Goal: Task Accomplishment & Management: Manage account settings

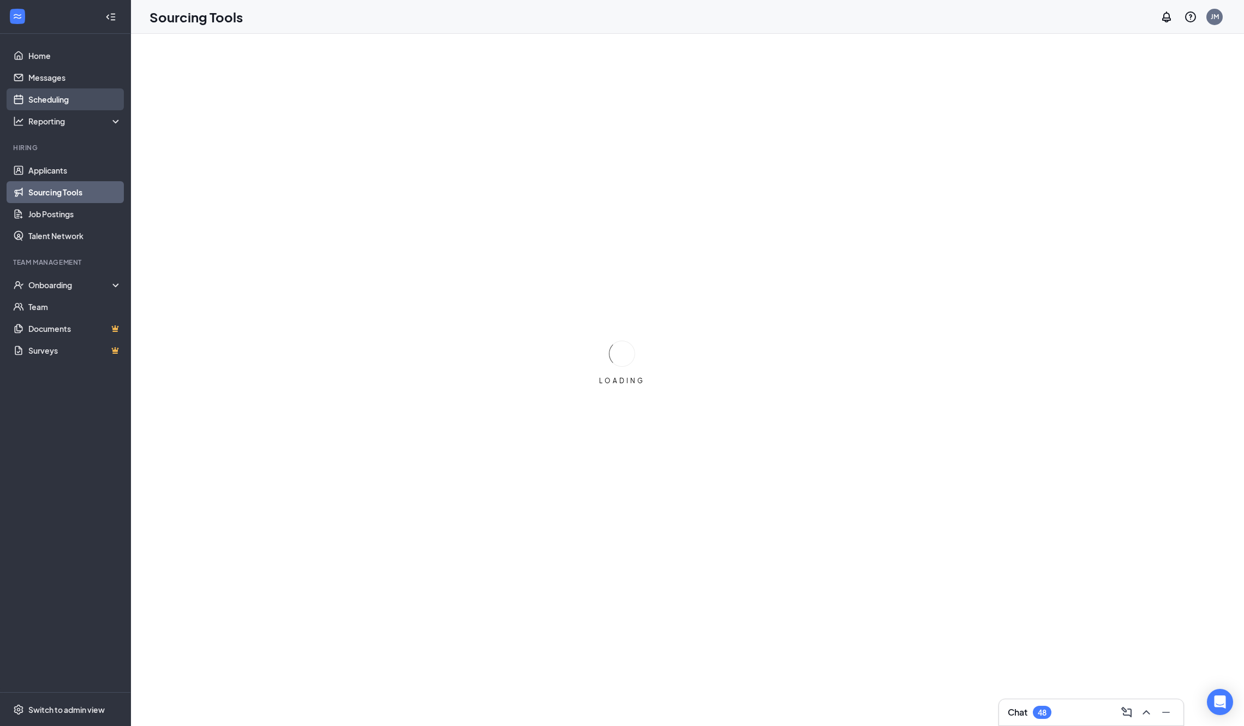
click at [62, 99] on link "Scheduling" at bounding box center [74, 99] width 93 height 22
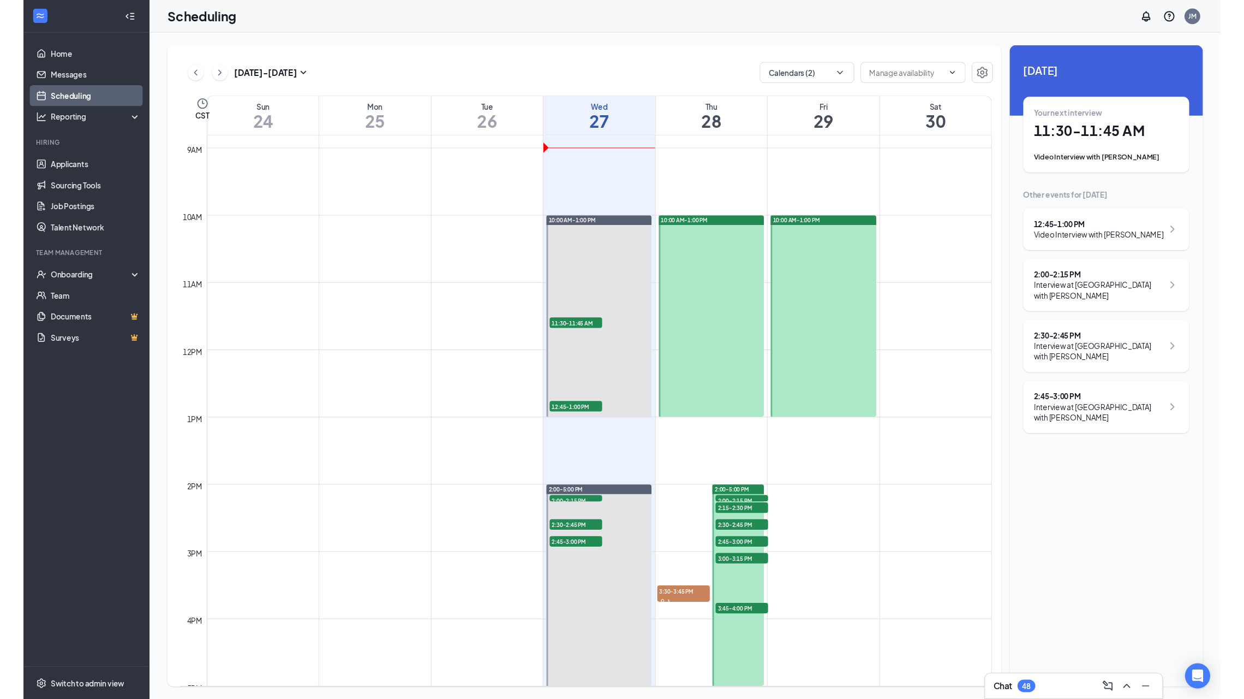
scroll to position [607, 0]
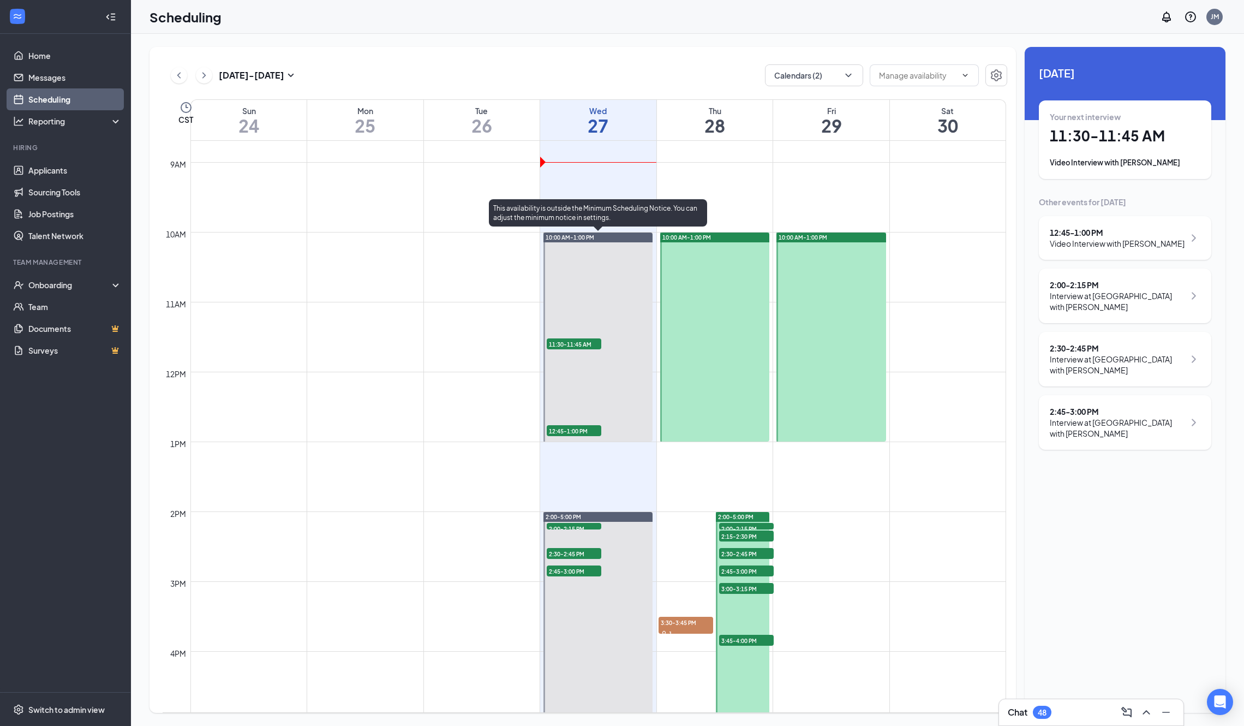
click at [579, 341] on span "11:30-11:45 AM" at bounding box center [574, 343] width 55 height 11
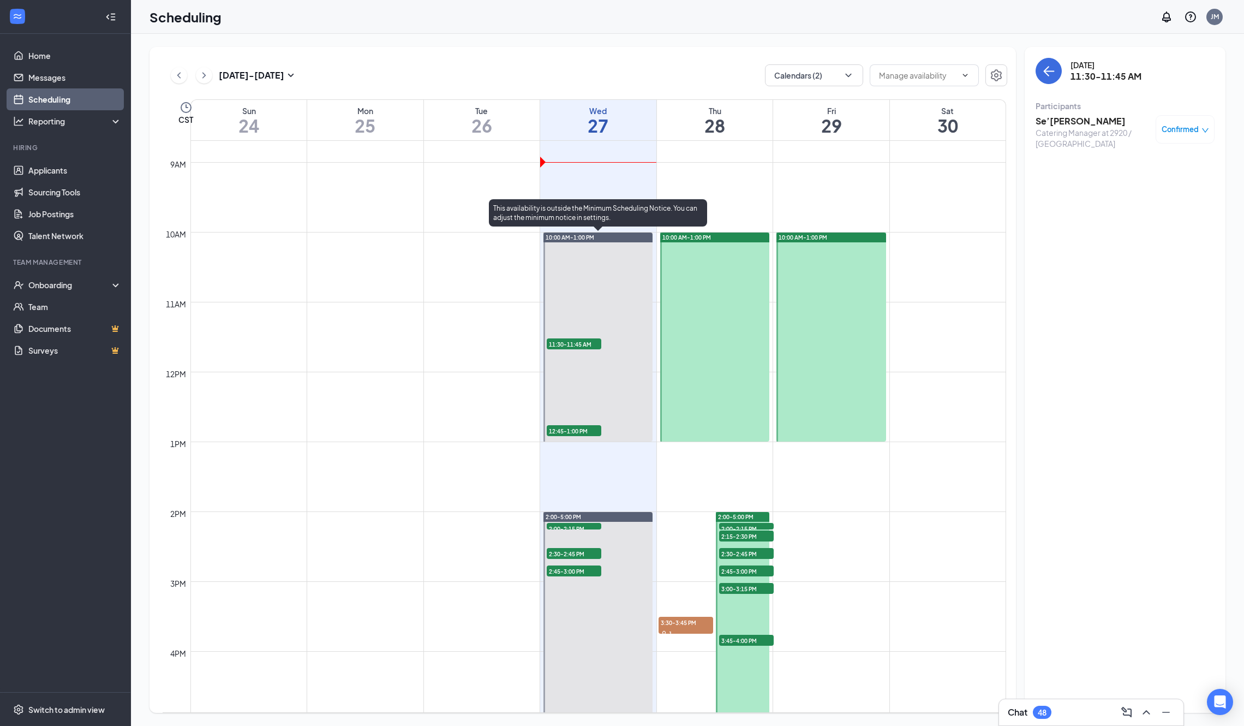
click at [572, 431] on span "12:45-1:00 PM" at bounding box center [574, 430] width 55 height 11
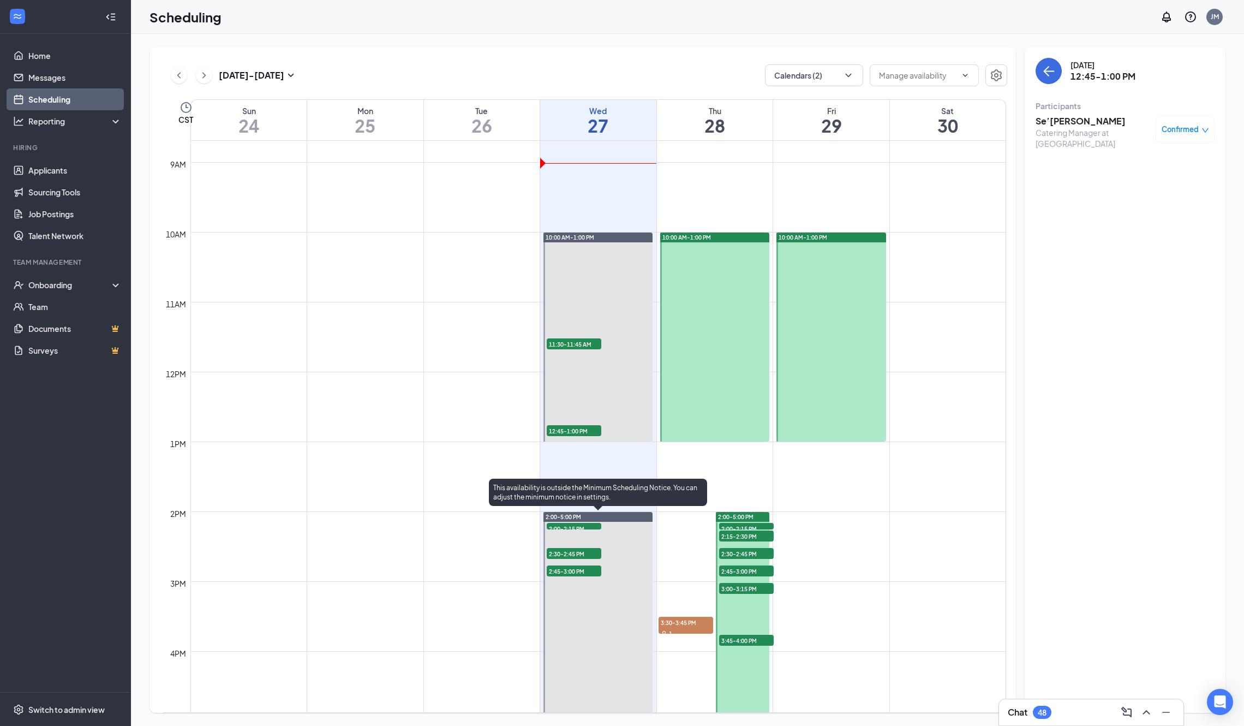
click at [584, 525] on span "2:00-2:15 PM" at bounding box center [574, 528] width 55 height 11
click at [581, 553] on span "2:30-2:45 PM" at bounding box center [574, 553] width 55 height 11
click at [579, 572] on span "2:45-3:00 PM" at bounding box center [574, 570] width 55 height 11
click at [567, 571] on span "2:45-3:00 PM" at bounding box center [574, 570] width 55 height 11
click at [580, 555] on span "2:30-2:45 PM" at bounding box center [574, 553] width 55 height 11
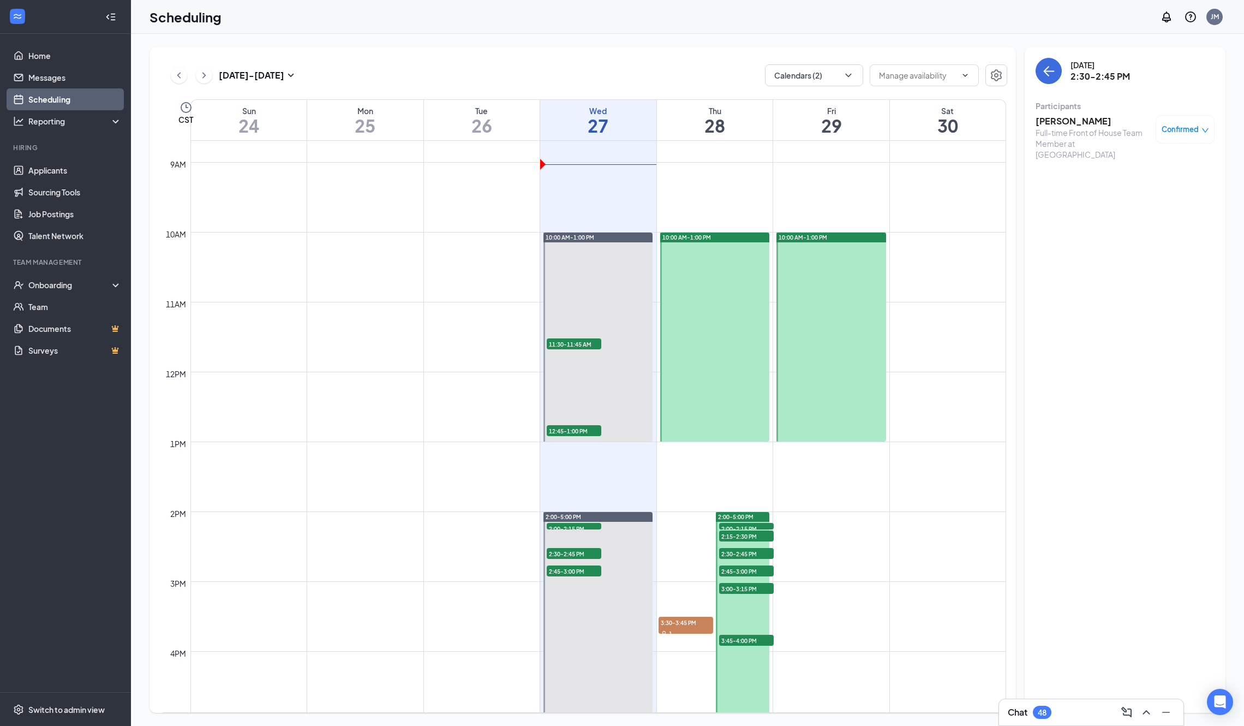
click at [730, 387] on div at bounding box center [714, 337] width 109 height 209
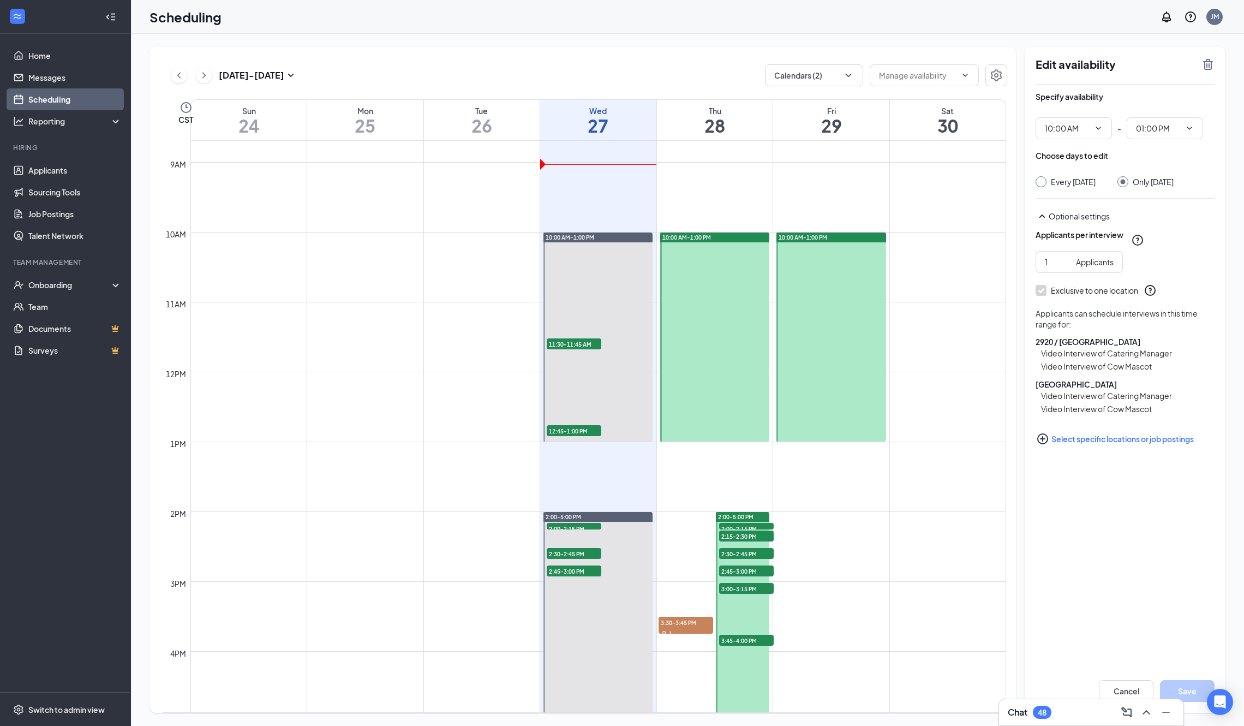
click at [822, 336] on div at bounding box center [831, 337] width 109 height 209
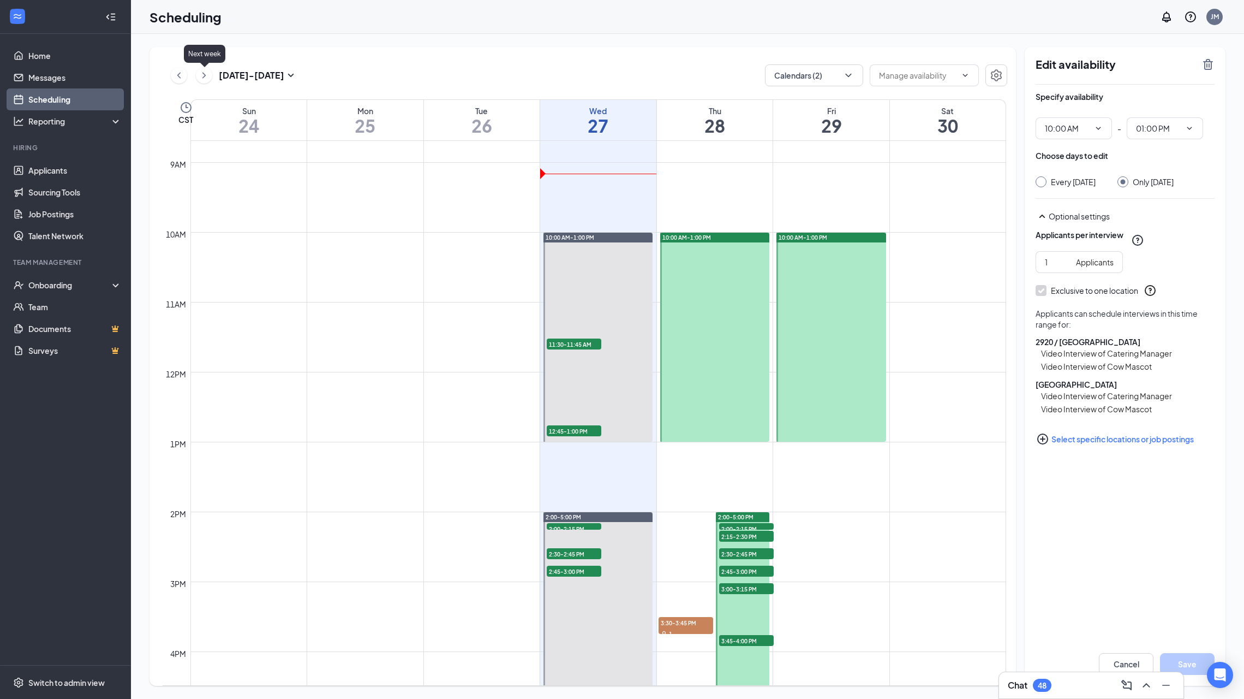
click at [199, 75] on icon "ChevronRight" at bounding box center [204, 75] width 11 height 13
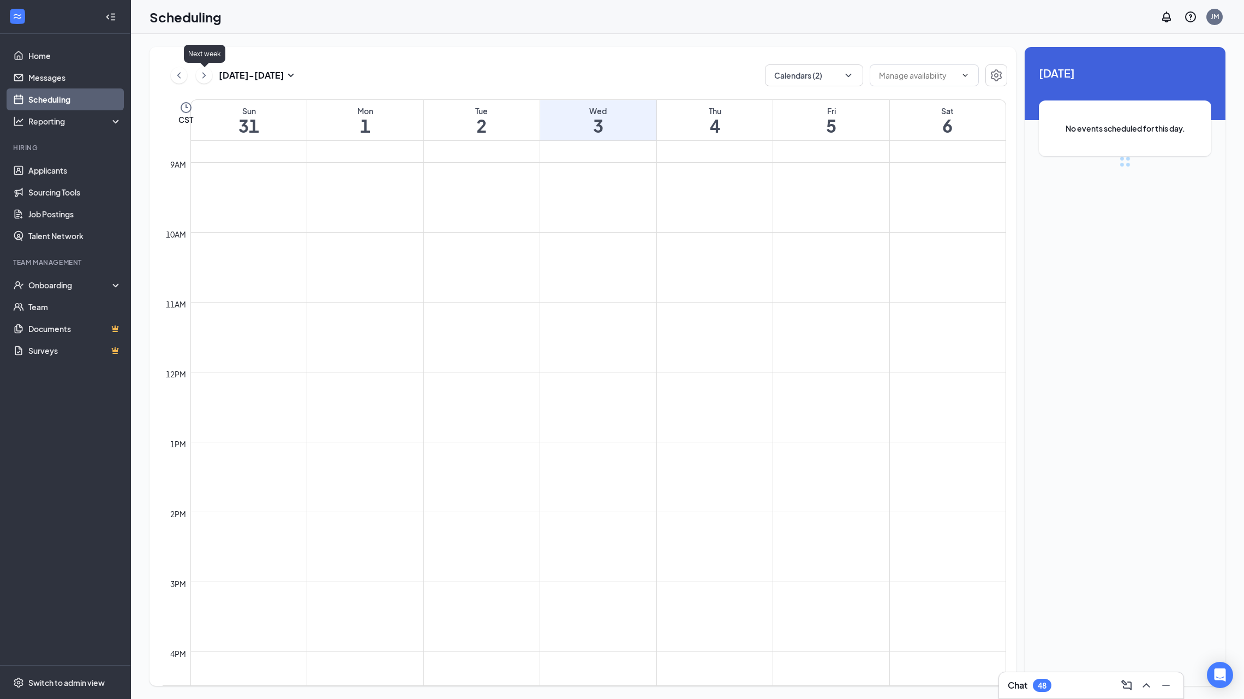
scroll to position [536, 0]
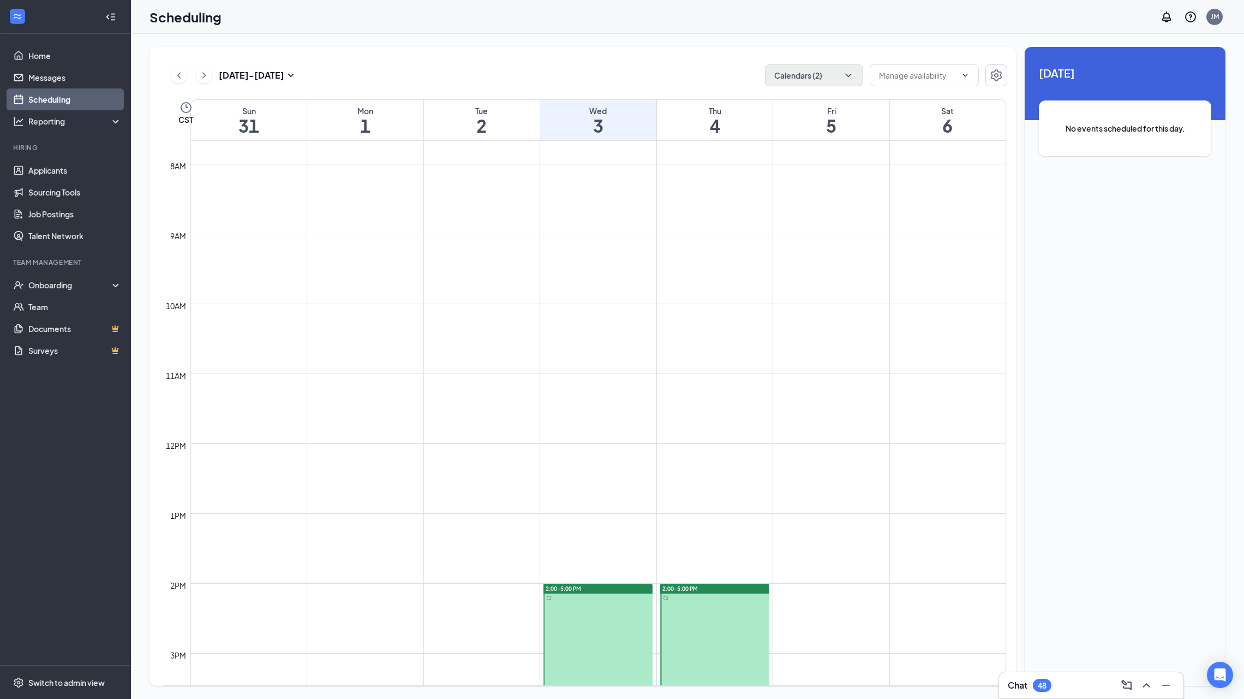
click at [852, 75] on icon "ChevronDown" at bounding box center [848, 75] width 11 height 11
click at [778, 239] on input "[PERSON_NAME]" at bounding box center [813, 240] width 78 height 11
checkbox input "true"
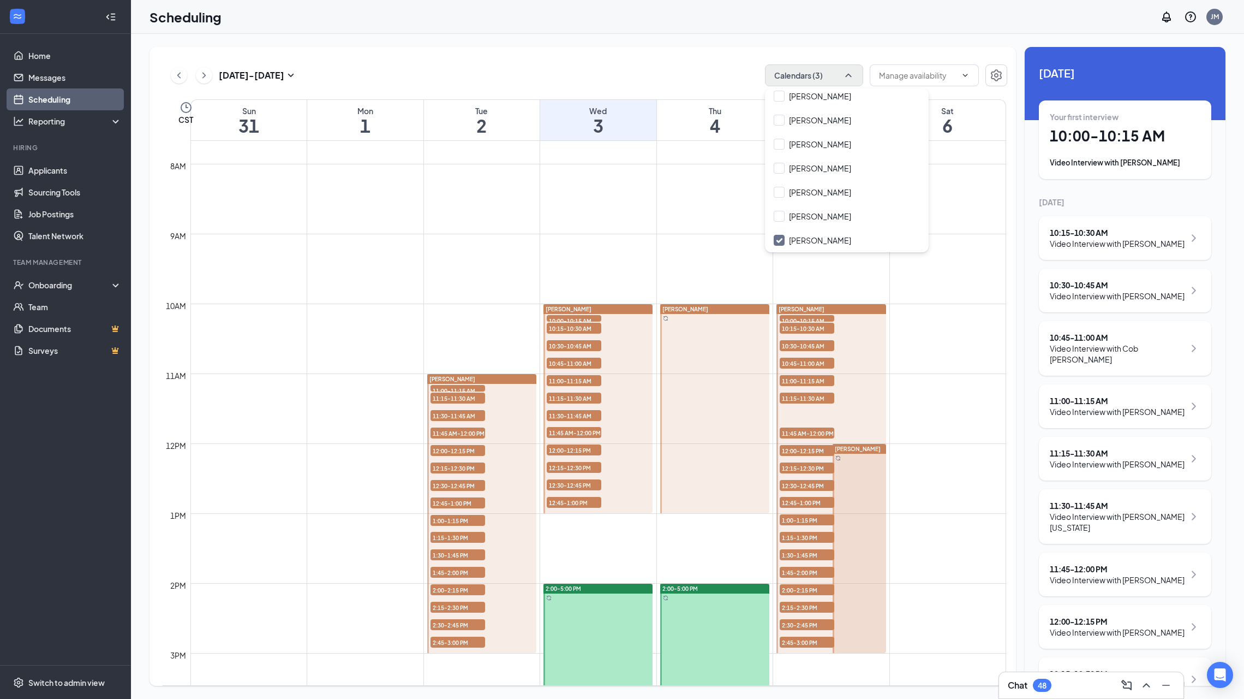
click at [935, 276] on td at bounding box center [598, 277] width 816 height 17
click at [850, 339] on div at bounding box center [831, 478] width 109 height 349
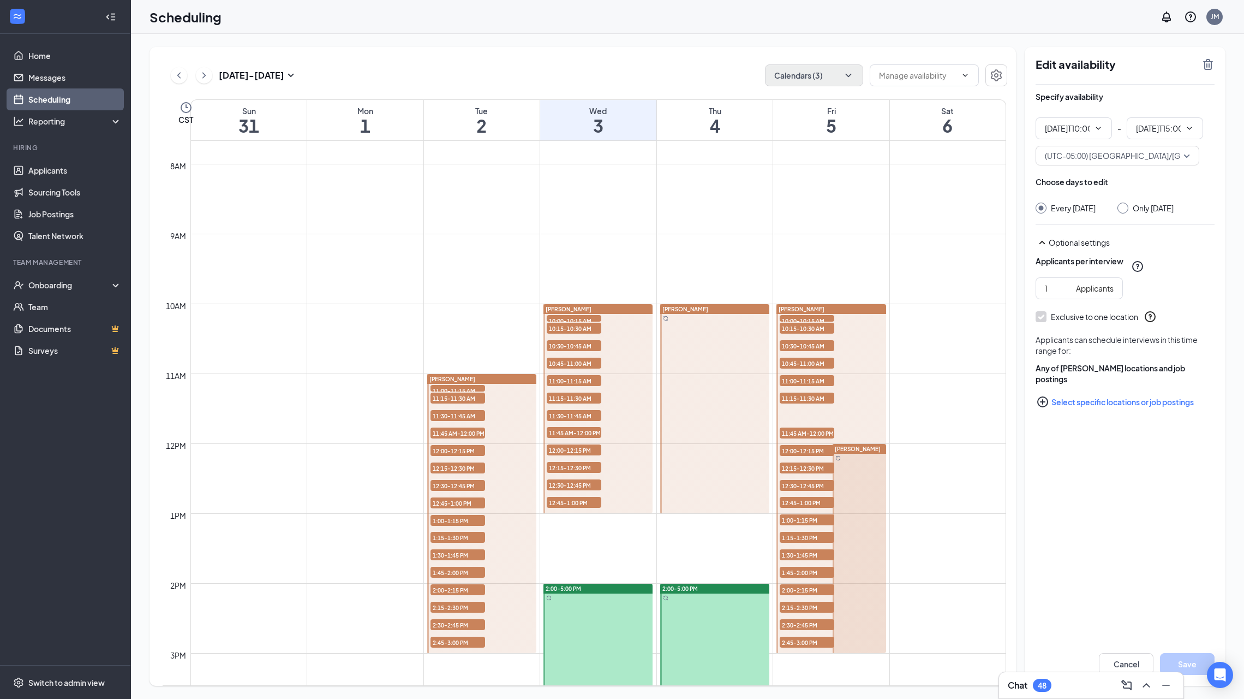
type input "10:00 AM"
type input "03:00 PM"
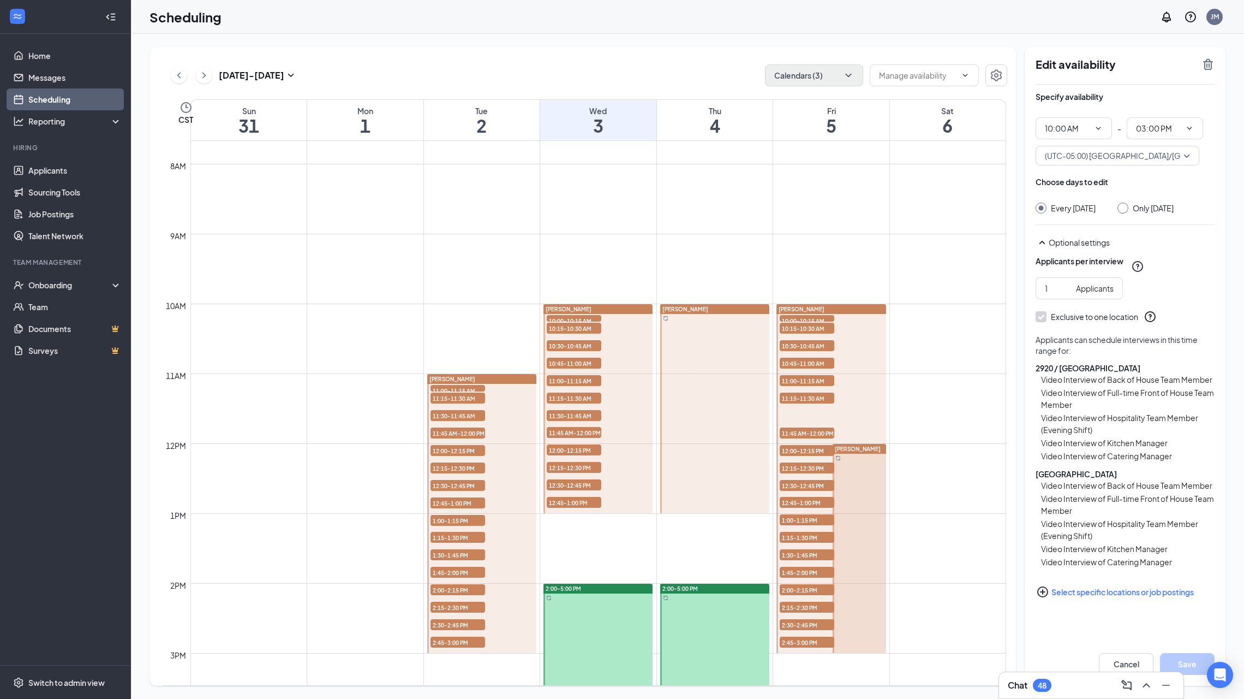
click at [848, 414] on div at bounding box center [831, 478] width 109 height 349
click at [1212, 59] on icon "TrashOutline" at bounding box center [1208, 64] width 13 height 13
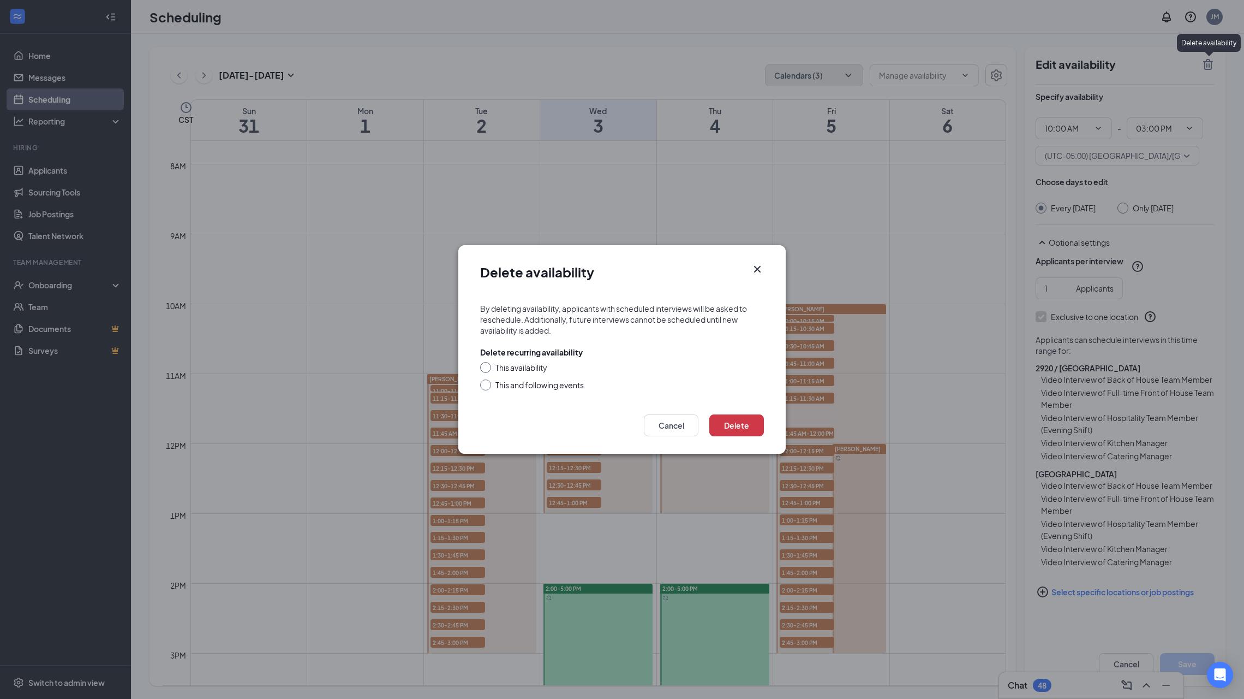
click at [553, 383] on div "This and following events" at bounding box center [540, 384] width 88 height 11
click at [488, 383] on input "This and following events" at bounding box center [484, 383] width 8 height 8
radio input "true"
click at [736, 422] on button "Delete" at bounding box center [737, 425] width 55 height 22
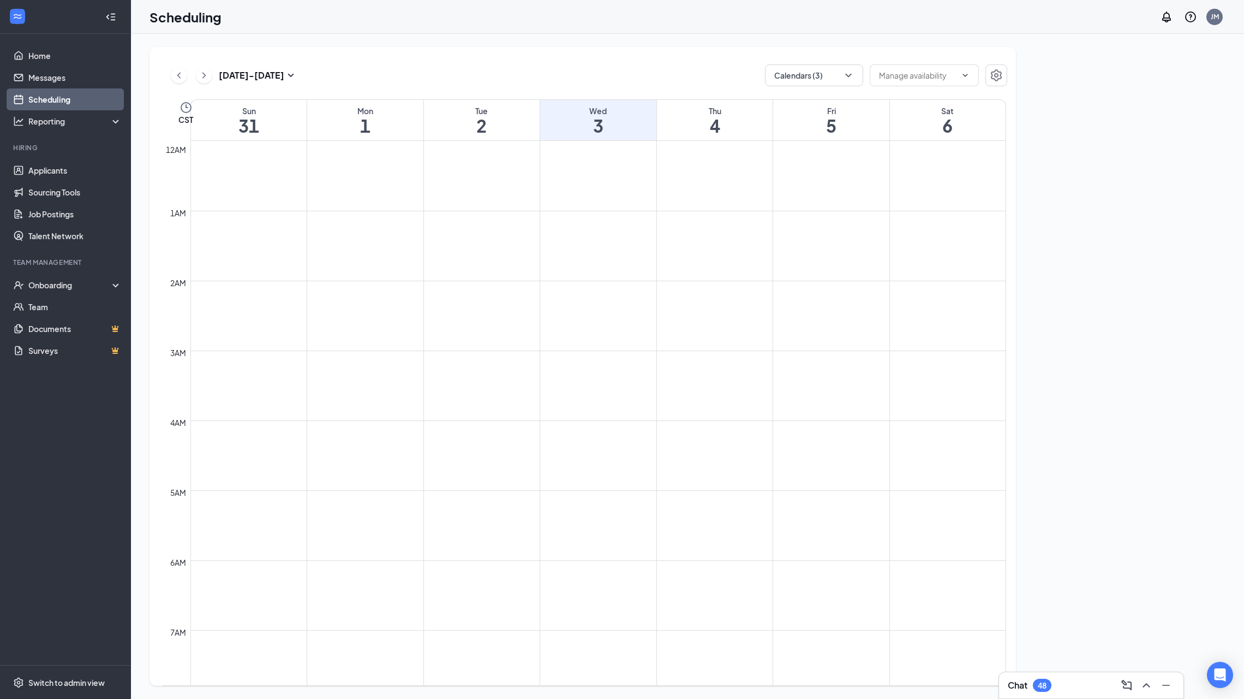
scroll to position [536, 0]
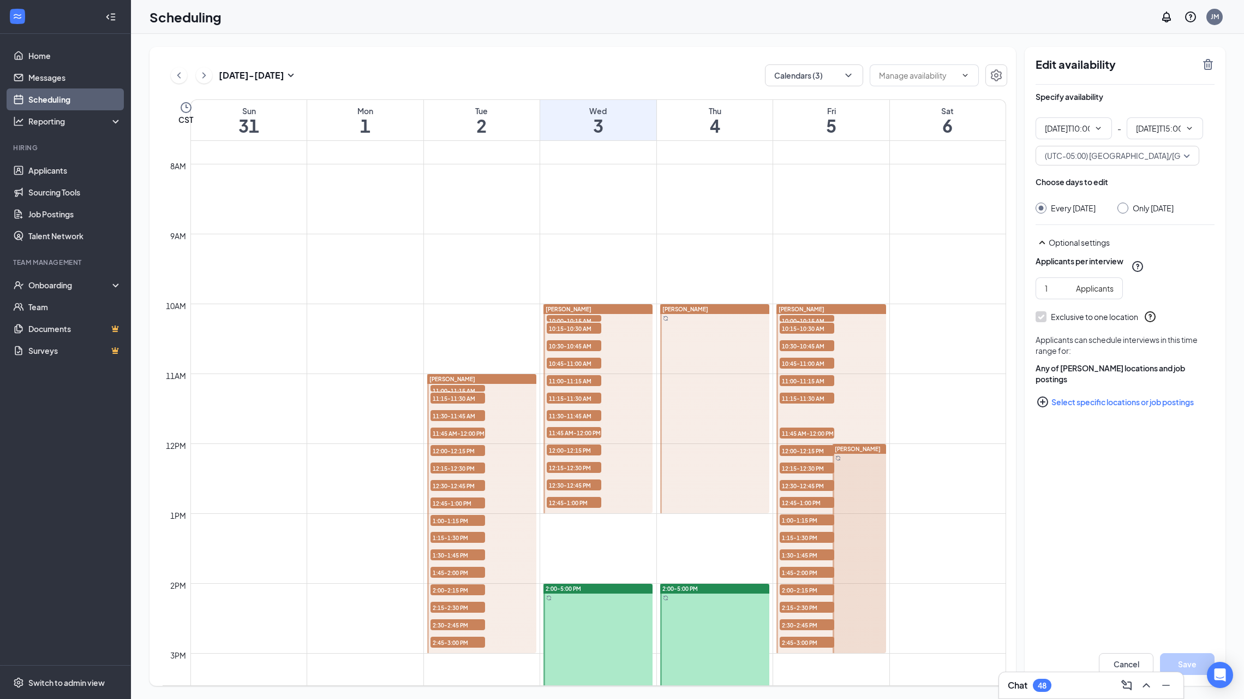
type input "10:00 AM"
type input "03:00 PM"
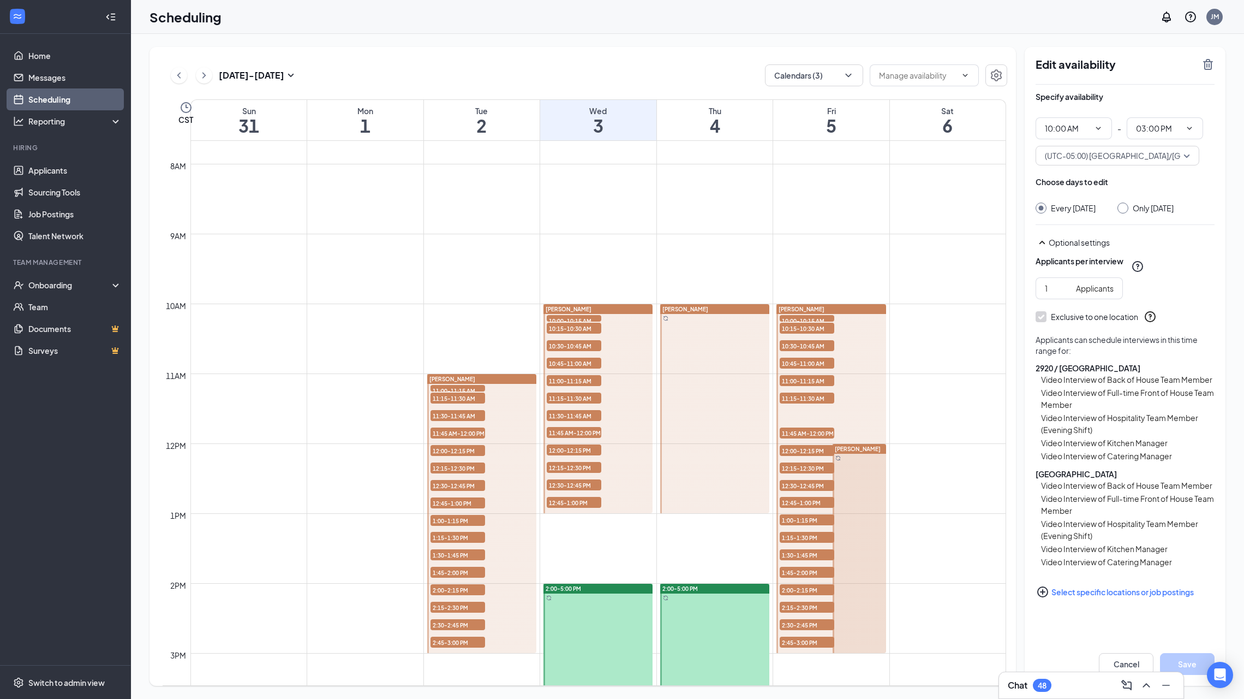
click at [865, 380] on div at bounding box center [831, 478] width 109 height 349
click at [859, 367] on div at bounding box center [831, 478] width 109 height 349
click at [1212, 64] on icon "TrashOutline" at bounding box center [1208, 64] width 13 height 13
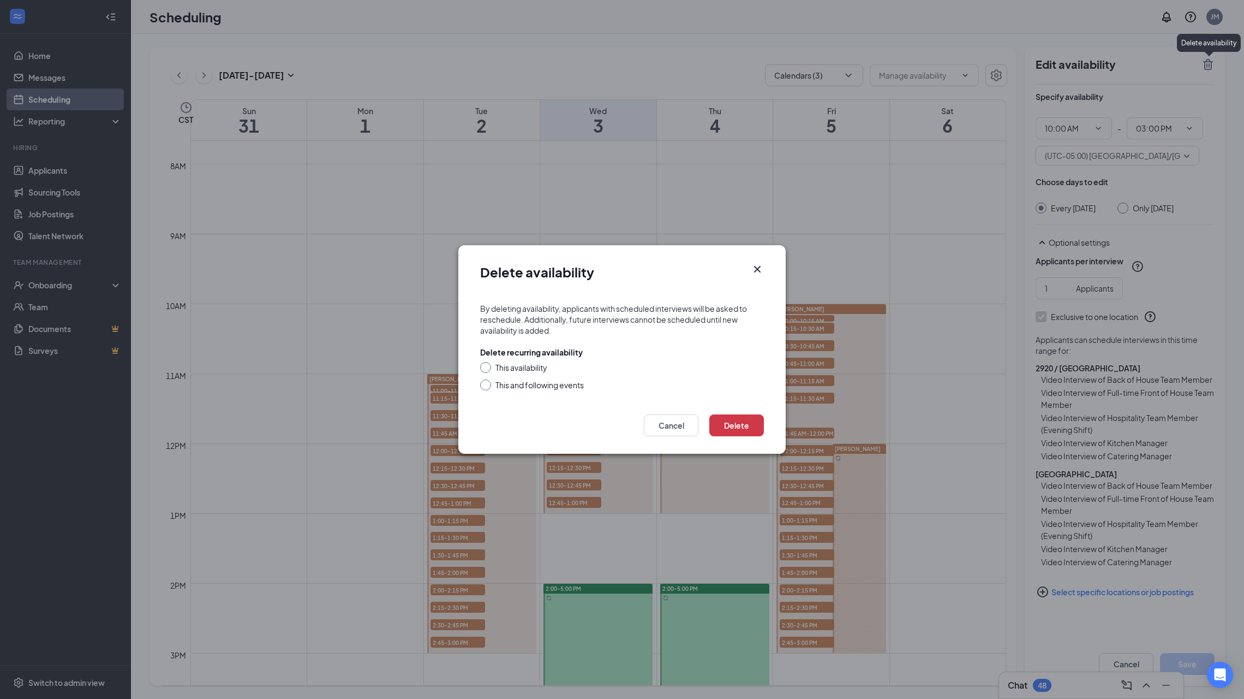
click at [497, 380] on div "This and following events" at bounding box center [540, 384] width 88 height 11
click at [488, 380] on input "This and following events" at bounding box center [484, 383] width 8 height 8
radio input "true"
click at [747, 422] on button "Delete" at bounding box center [737, 425] width 55 height 22
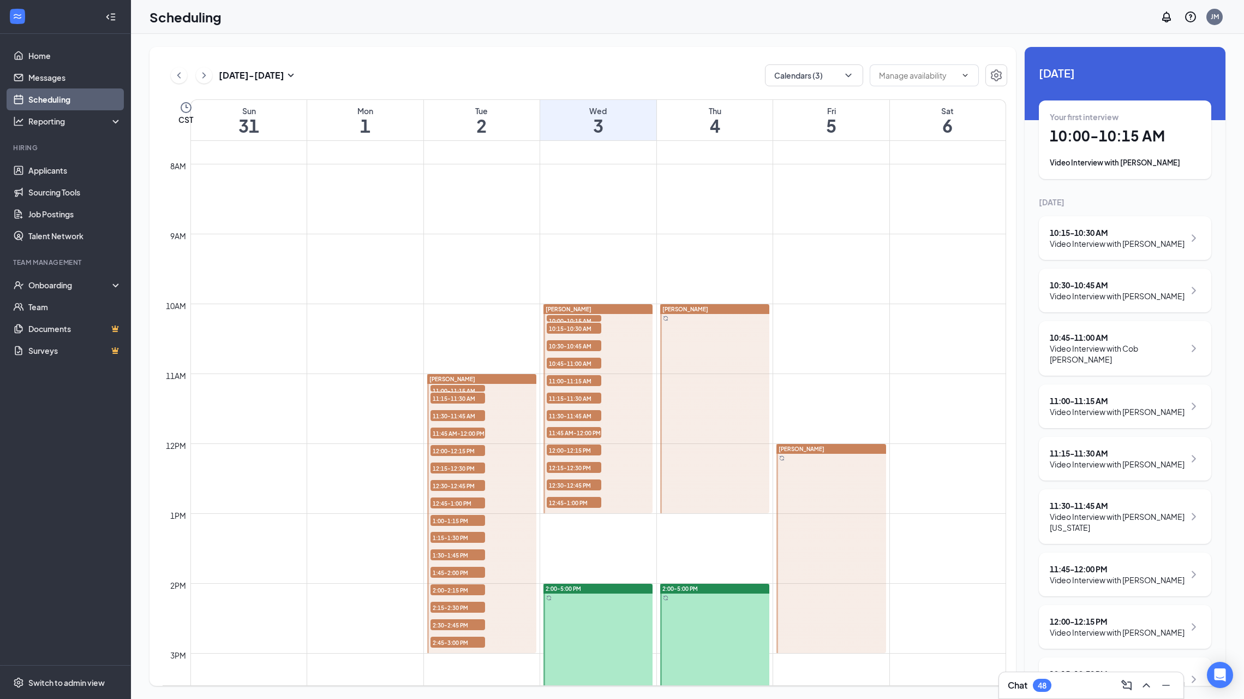
click at [861, 463] on div at bounding box center [831, 548] width 109 height 209
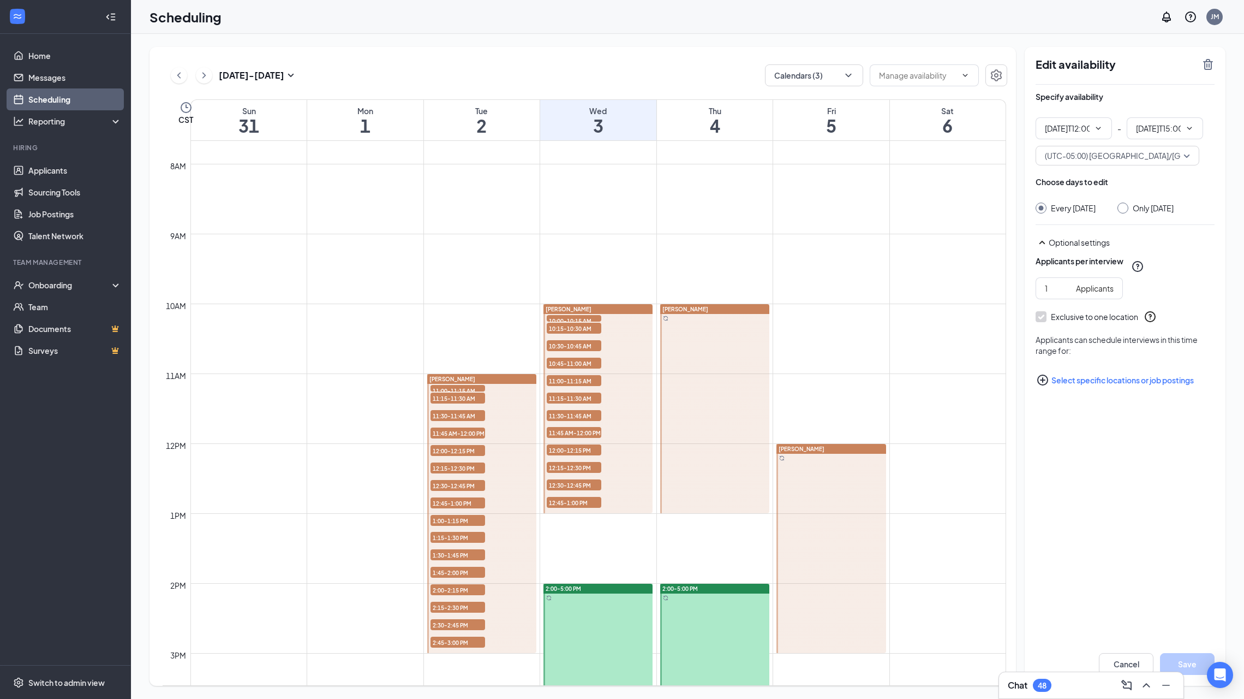
type input "12:00 PM"
type input "03:00 PM"
click at [1209, 64] on icon "TrashOutline" at bounding box center [1208, 64] width 10 height 11
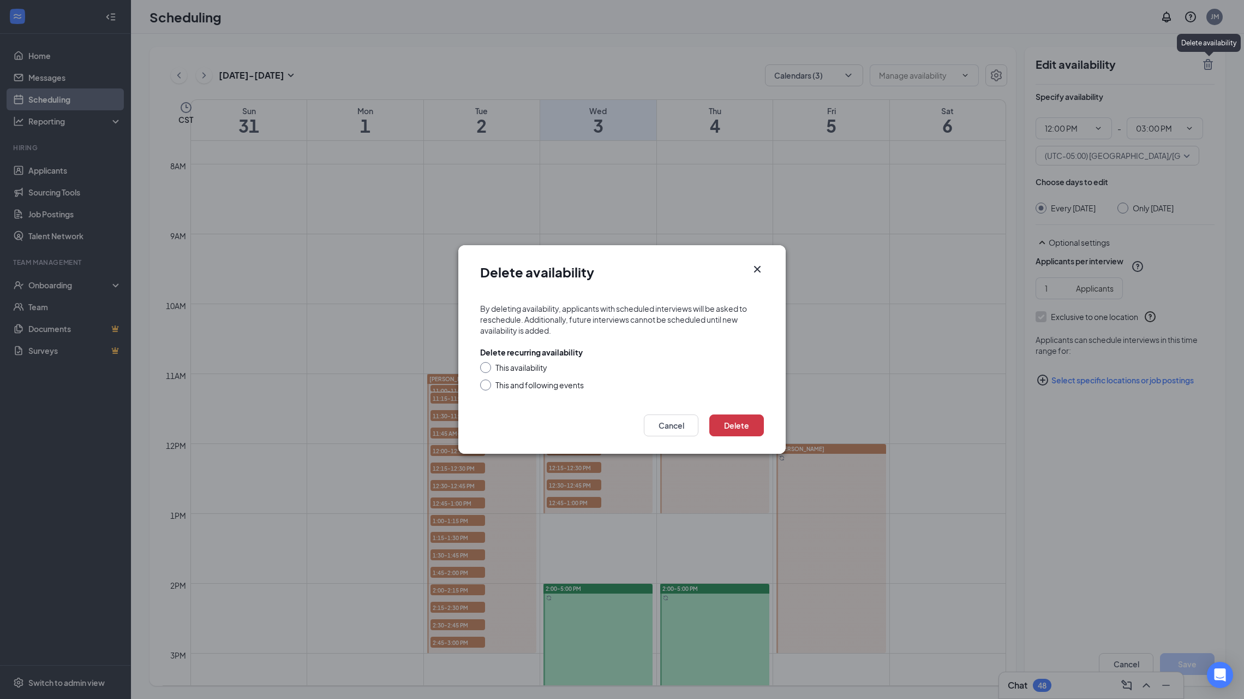
click at [1209, 64] on div "Delete availability By deleting availability, applicants with scheduled intervi…" at bounding box center [622, 349] width 1244 height 699
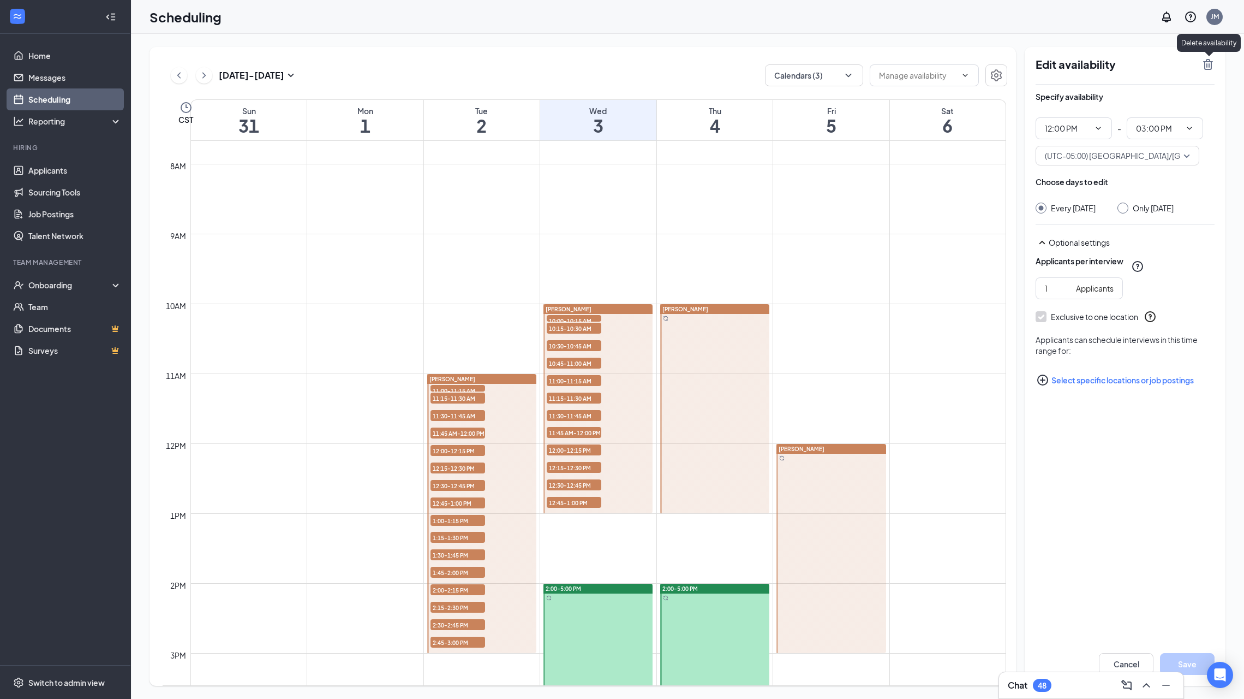
click at [1208, 65] on icon "TrashOutline" at bounding box center [1208, 64] width 13 height 13
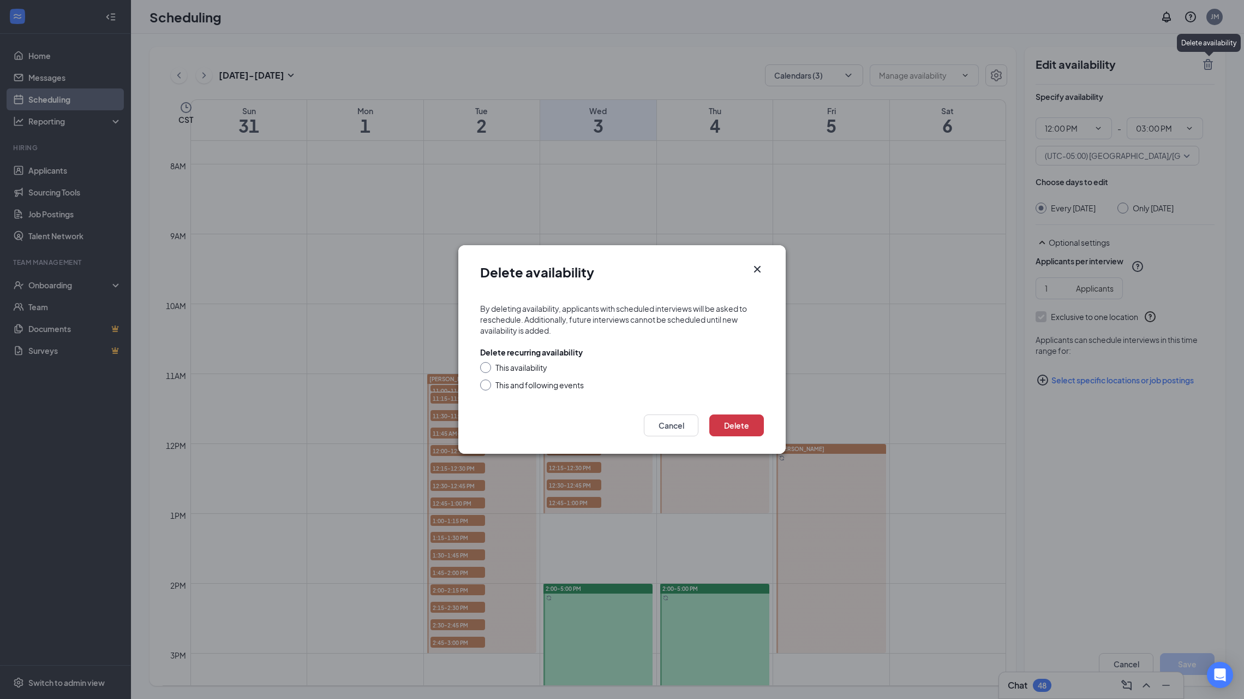
click at [506, 386] on div "This and following events" at bounding box center [540, 384] width 88 height 11
click at [488, 386] on input "This and following events" at bounding box center [484, 383] width 8 height 8
radio input "true"
click at [735, 424] on button "Delete" at bounding box center [737, 425] width 55 height 22
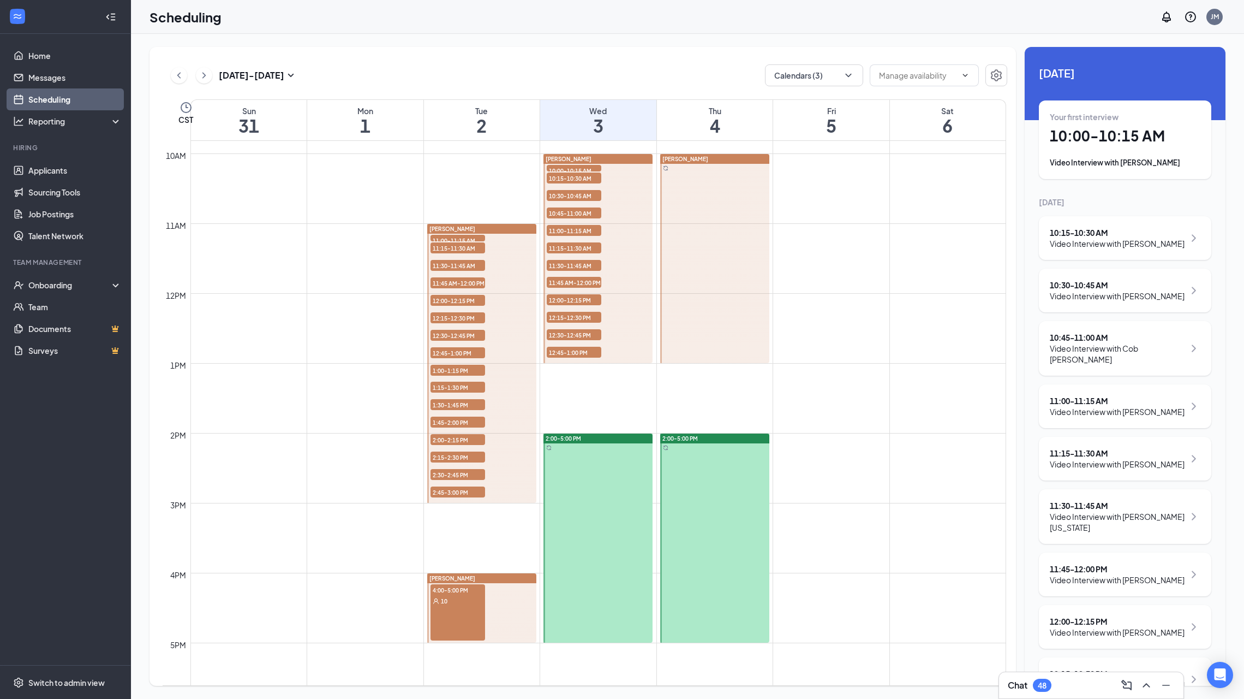
scroll to position [686, 0]
click at [176, 76] on icon "ChevronLeft" at bounding box center [179, 75] width 11 height 13
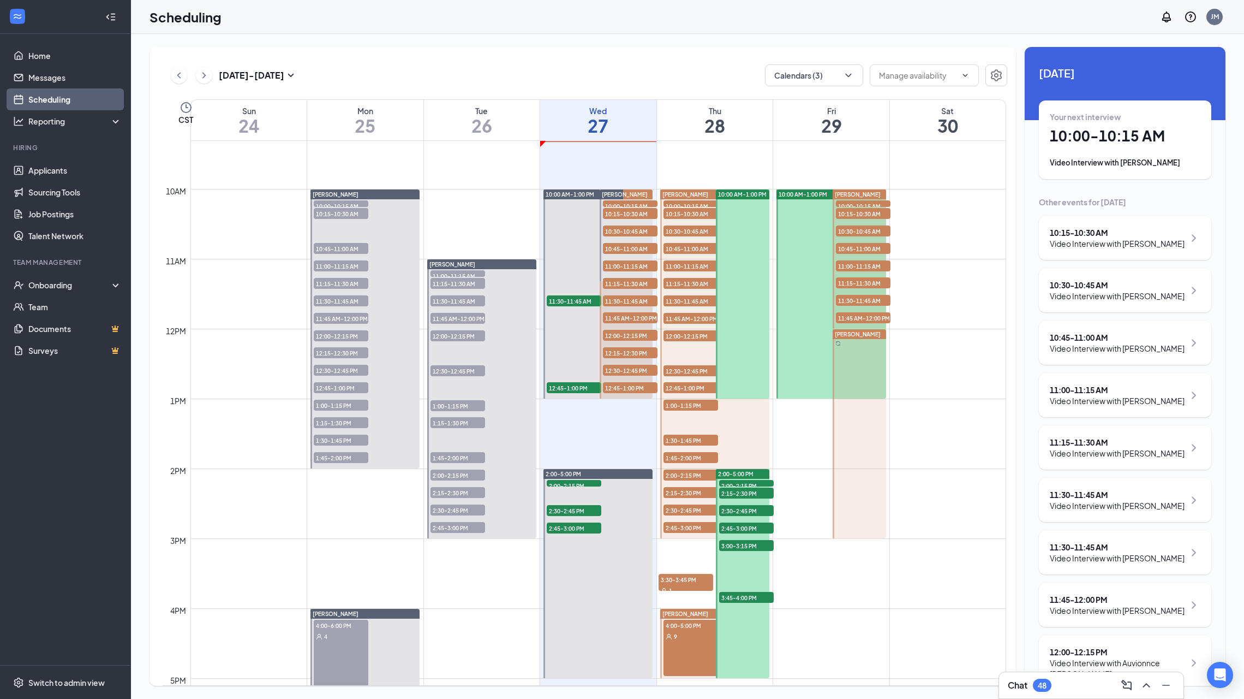
scroll to position [652, 0]
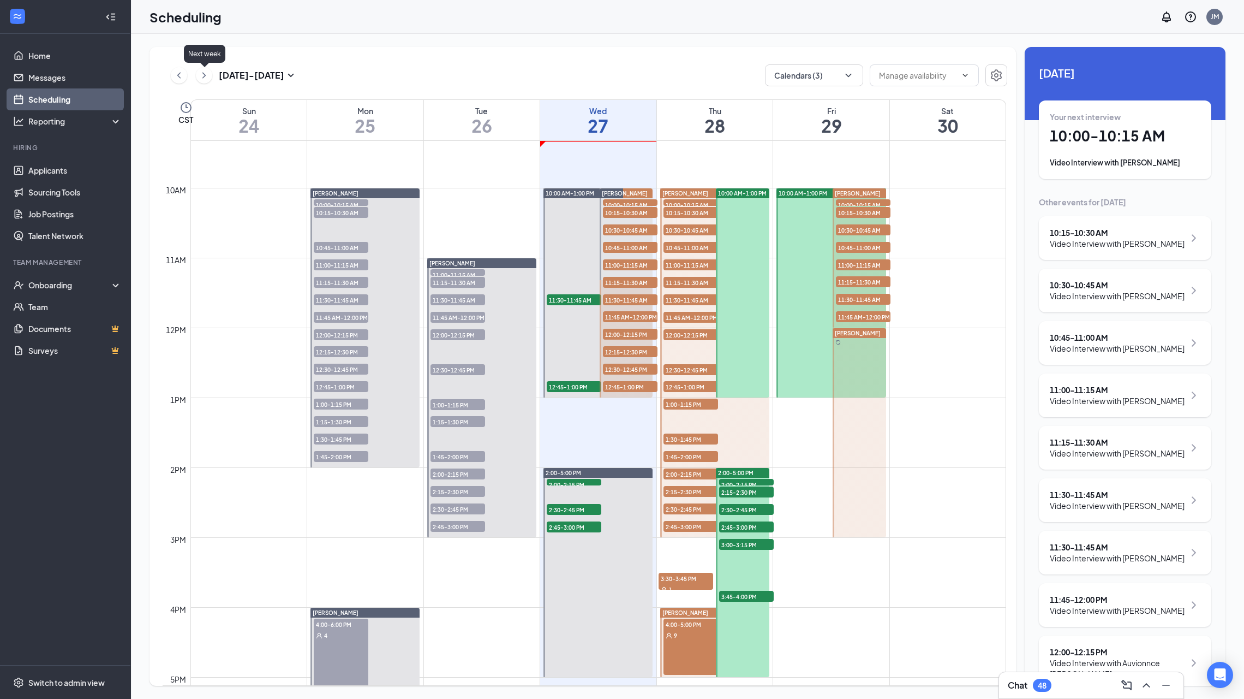
click at [205, 75] on icon "ChevronRight" at bounding box center [203, 75] width 3 height 6
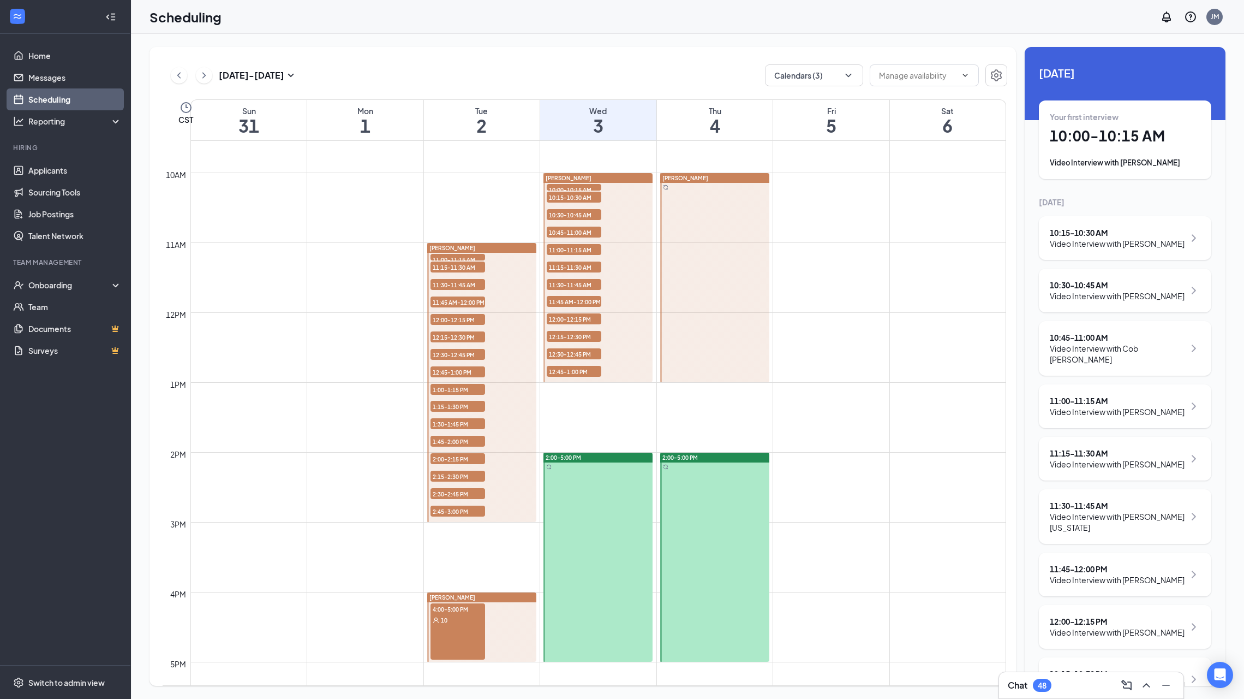
scroll to position [647, 0]
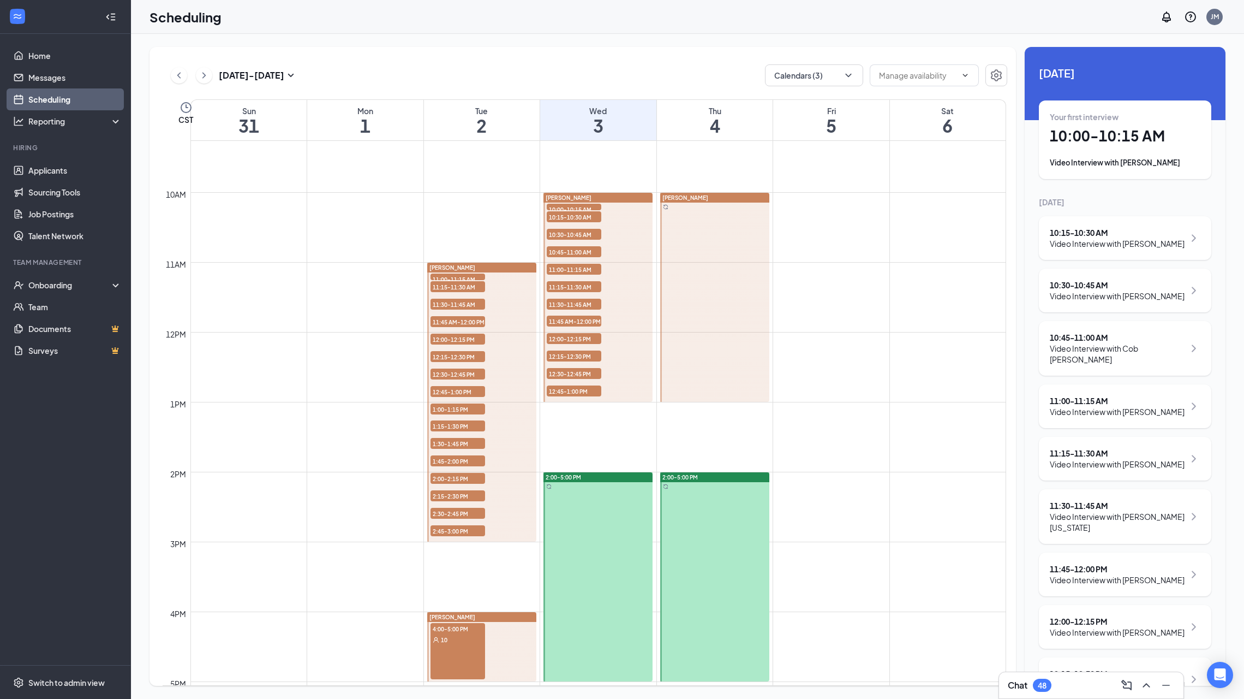
click at [210, 69] on div "Aug 31 - Sep 6" at bounding box center [234, 75] width 127 height 22
click at [204, 73] on icon "ChevronRight" at bounding box center [204, 75] width 11 height 13
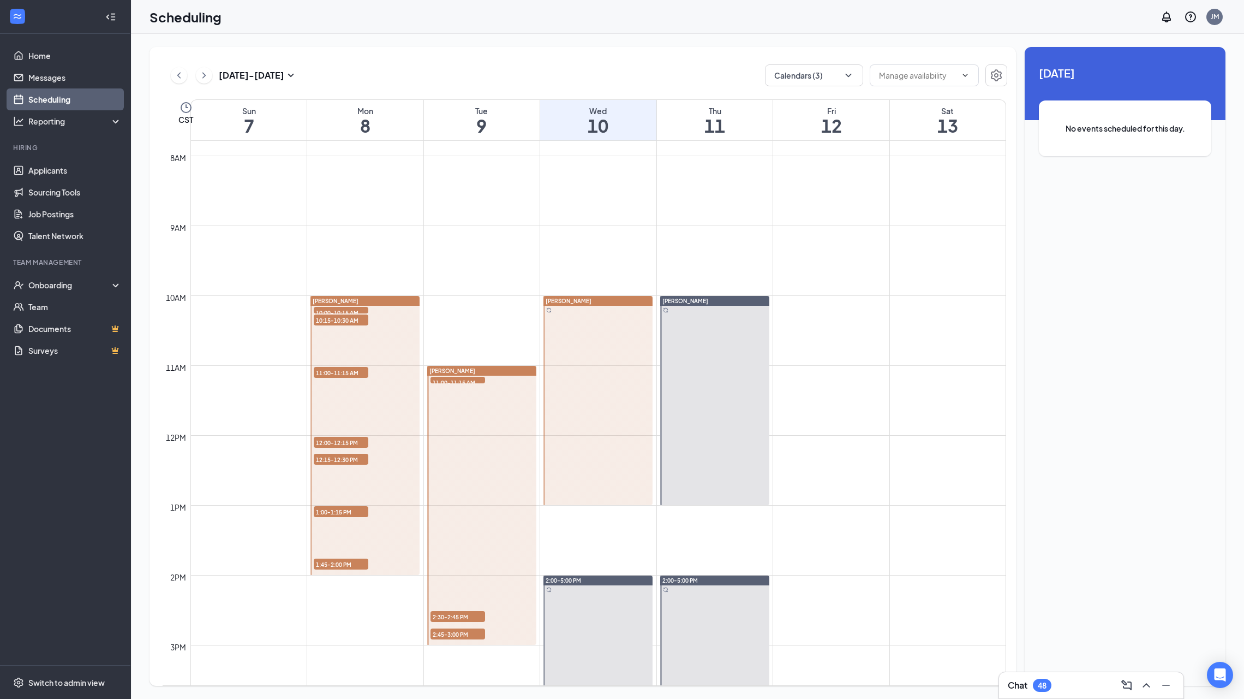
scroll to position [547, 0]
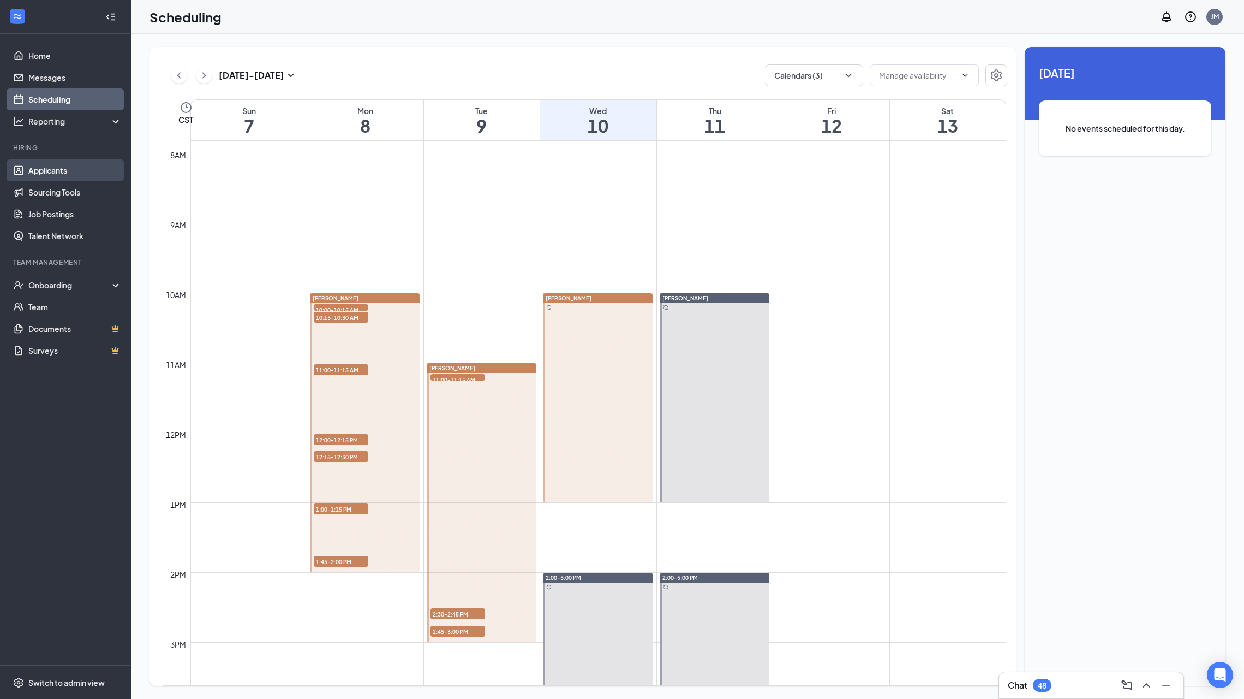
click at [65, 170] on link "Applicants" at bounding box center [74, 170] width 93 height 22
click at [41, 171] on link "Applicants" at bounding box center [74, 170] width 93 height 22
click at [64, 170] on link "Applicants" at bounding box center [74, 170] width 93 height 22
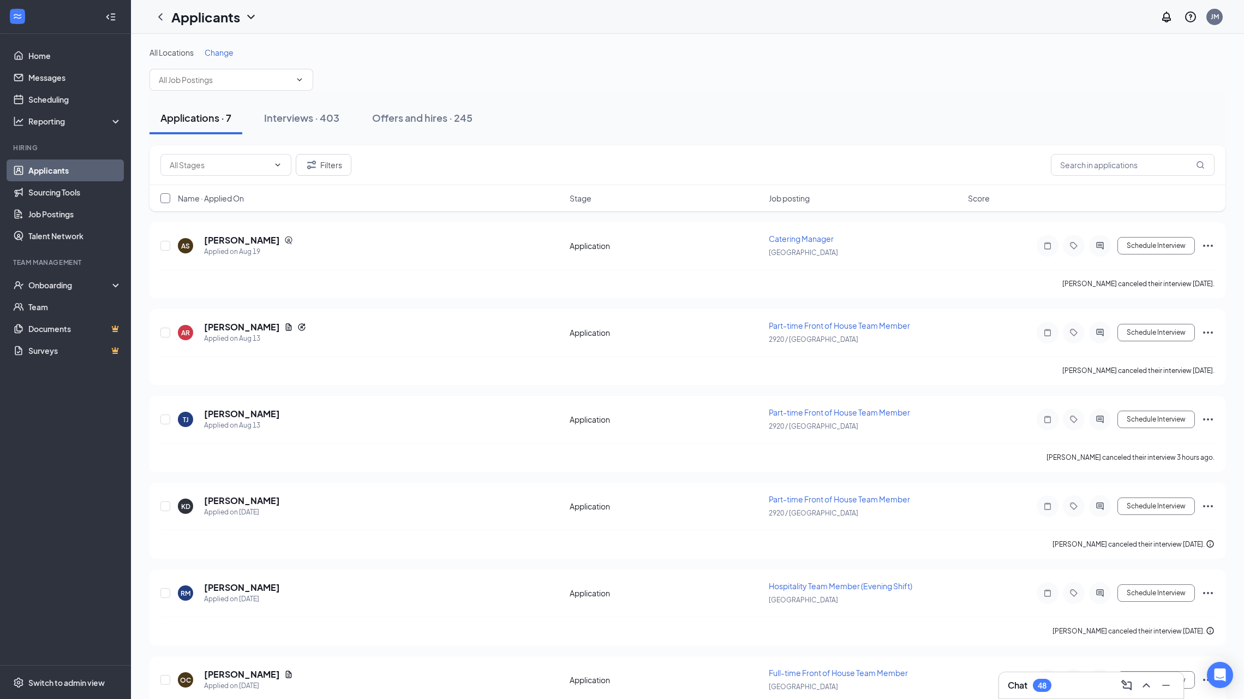
click at [164, 195] on input "checkbox" at bounding box center [165, 198] width 10 height 10
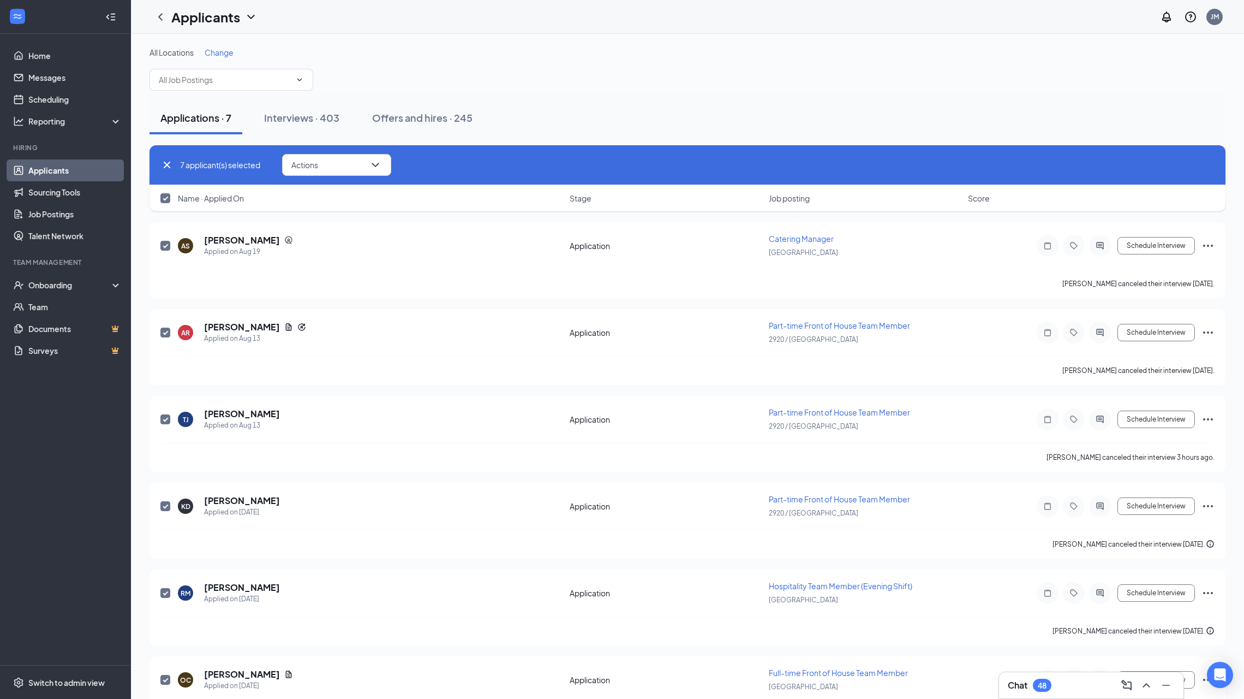
checkbox input "true"
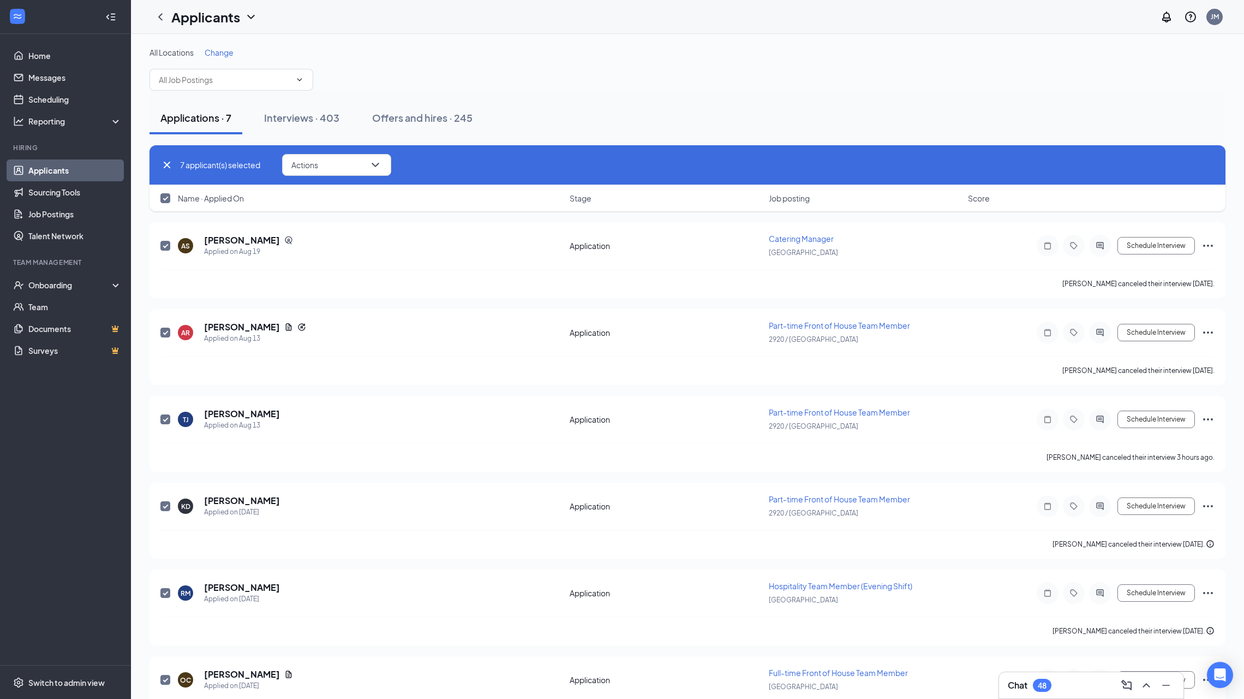
checkbox input "true"
click at [376, 170] on icon "ChevronDown" at bounding box center [375, 164] width 13 height 13
click at [164, 156] on div "7 applicant(s) selected Actions Send SMS Send email Move to stage Move to anoth…" at bounding box center [687, 165] width 1054 height 22
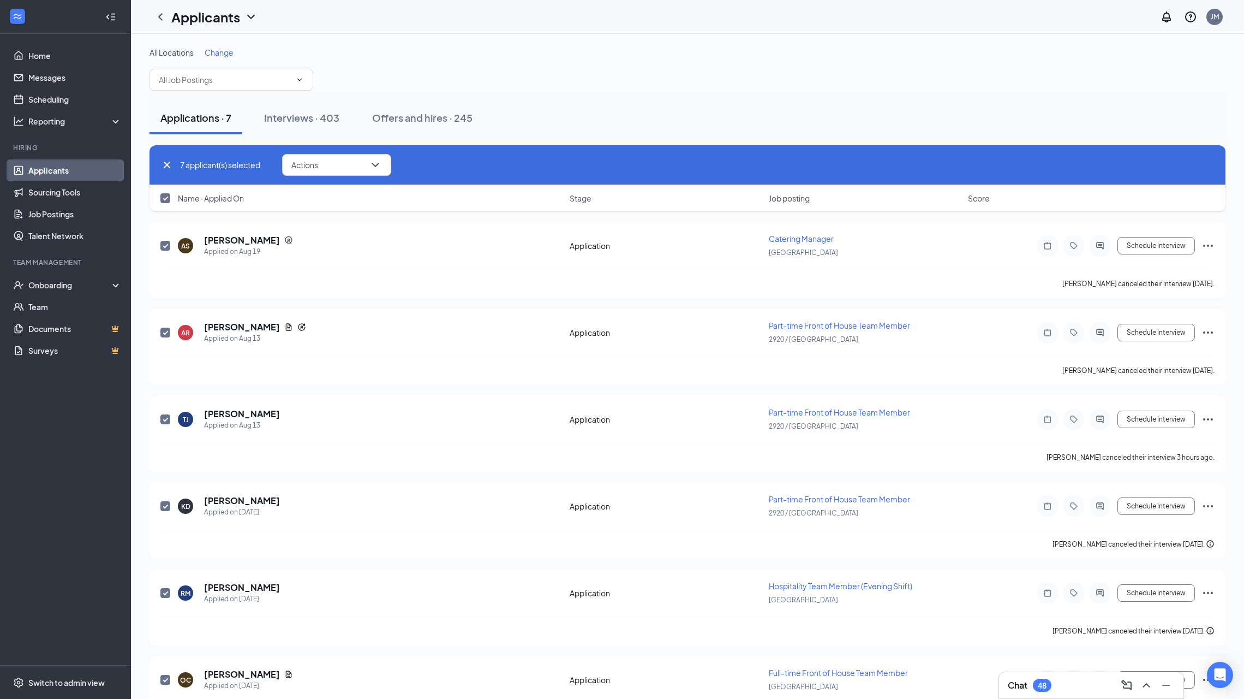
click at [164, 162] on icon "Cross" at bounding box center [167, 165] width 7 height 7
checkbox input "false"
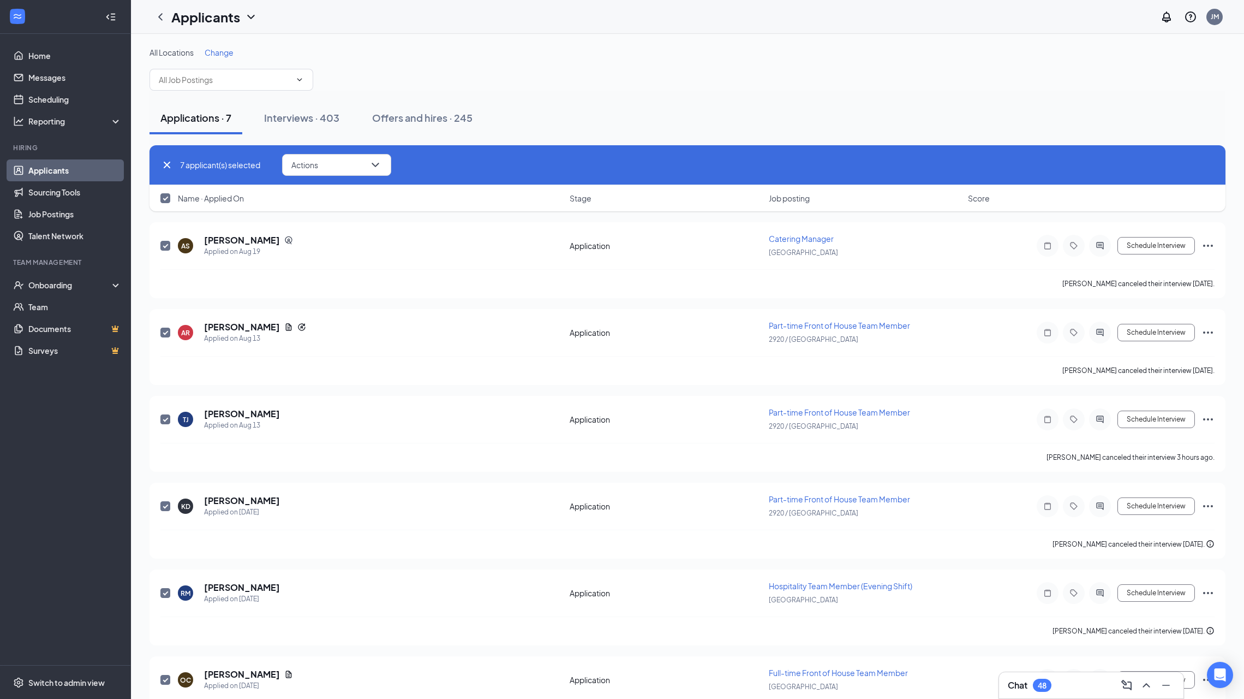
checkbox input "false"
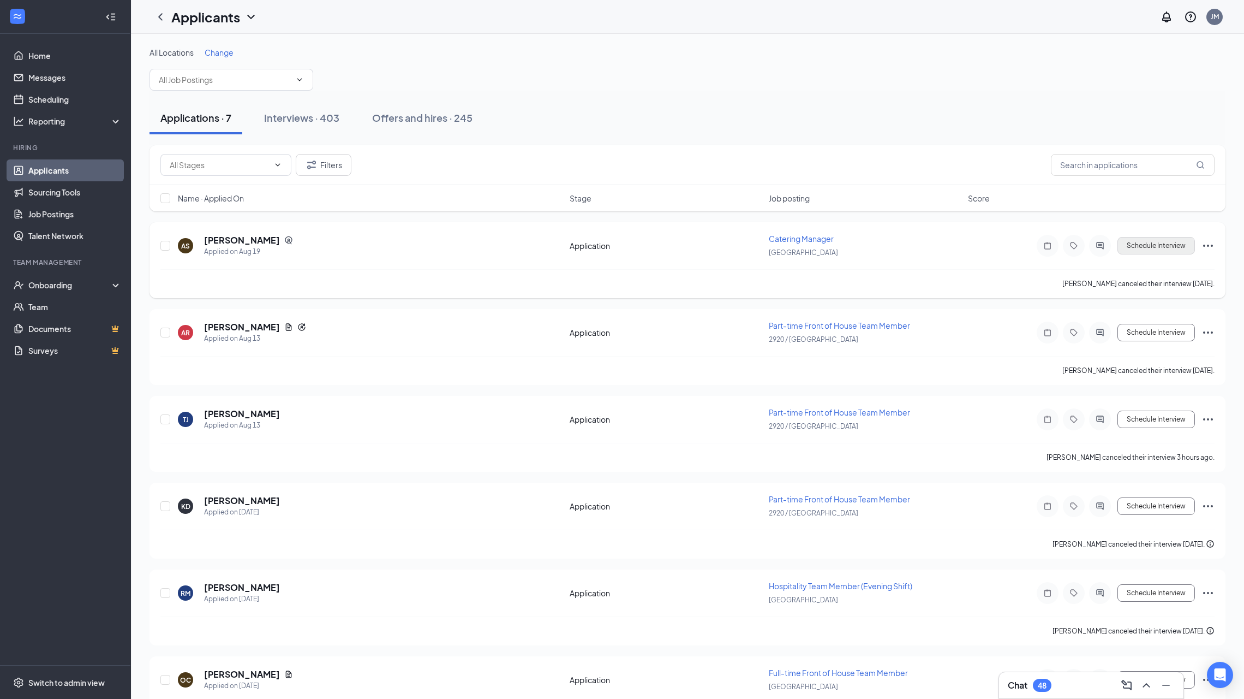
click at [1151, 237] on button "Schedule Interview" at bounding box center [1157, 245] width 78 height 17
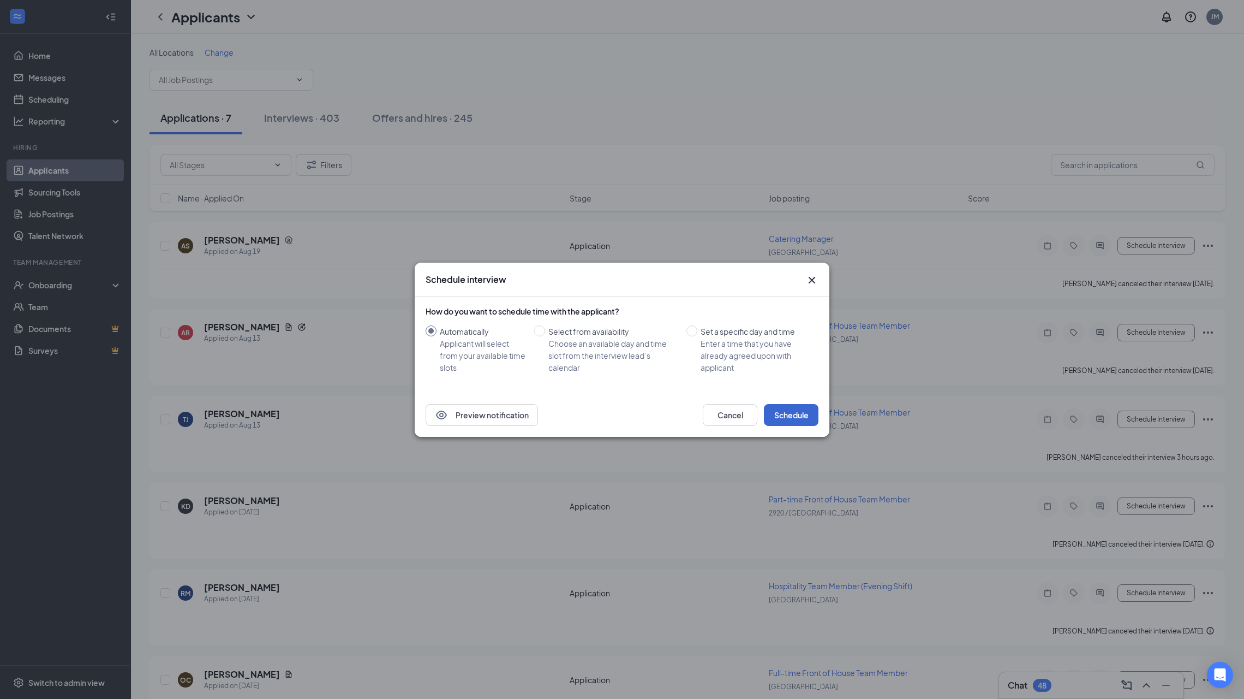
click at [801, 414] on button "Schedule" at bounding box center [791, 415] width 55 height 22
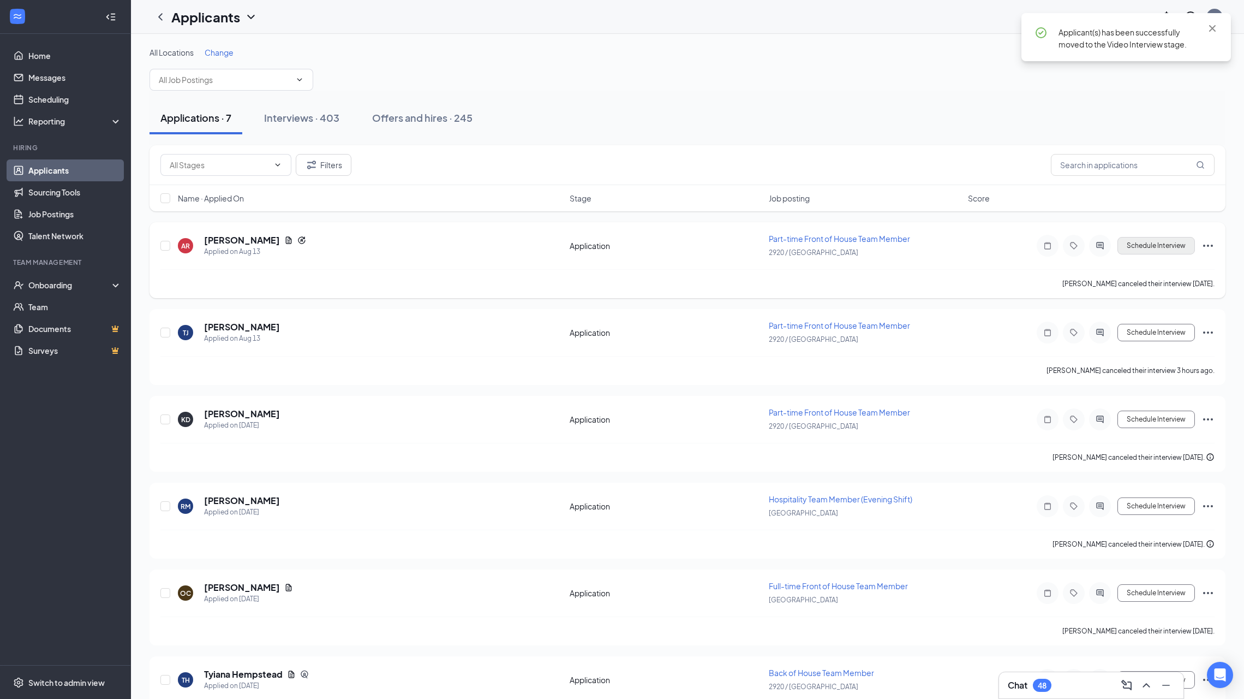
click at [1146, 243] on button "Schedule Interview" at bounding box center [1157, 245] width 78 height 17
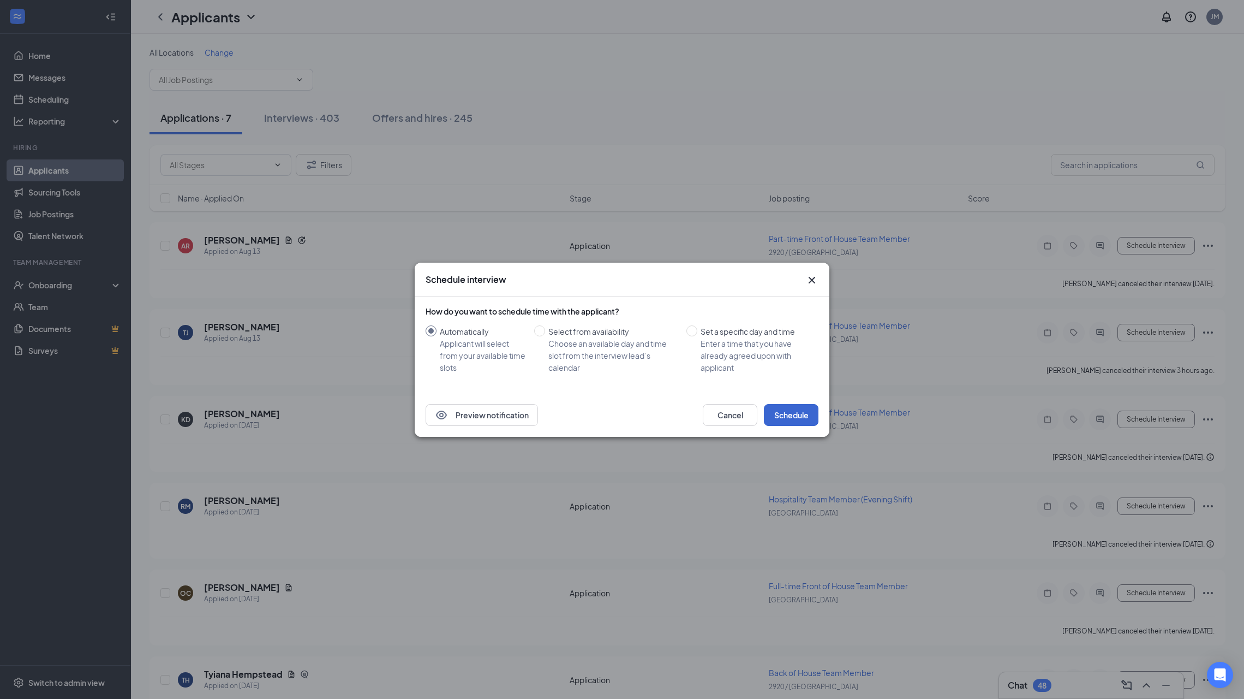
click at [804, 415] on button "Schedule" at bounding box center [791, 415] width 55 height 22
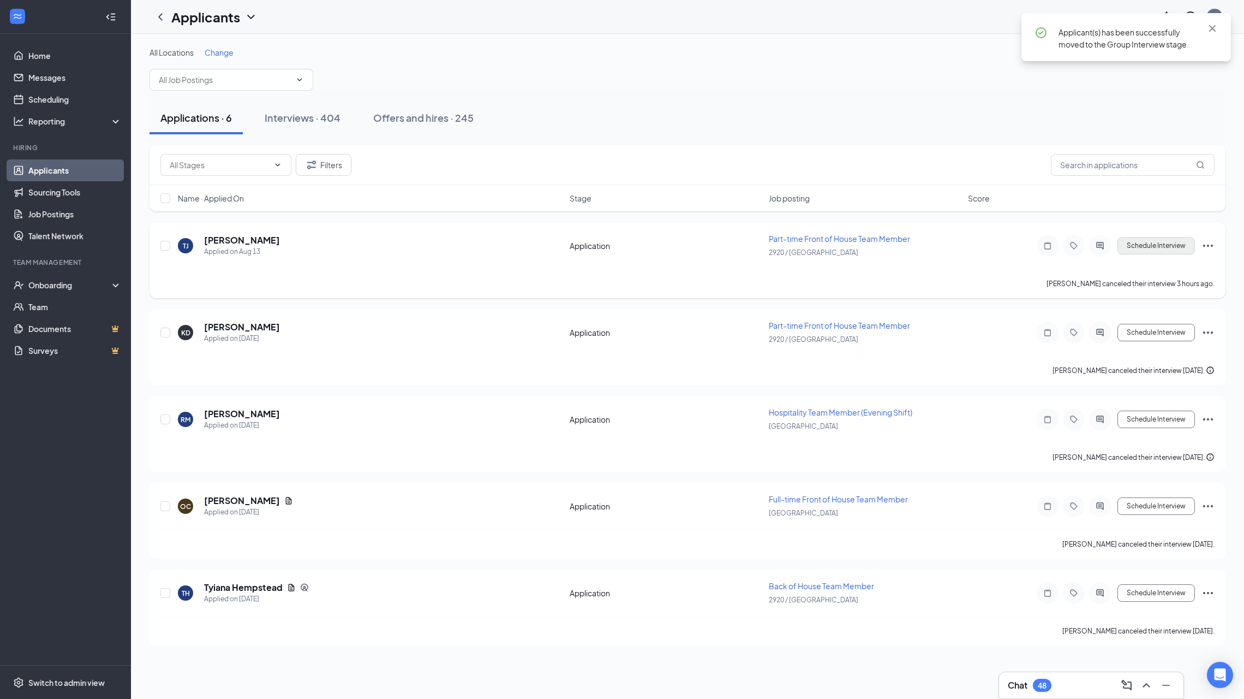
click at [1158, 243] on button "Schedule Interview" at bounding box center [1157, 245] width 78 height 17
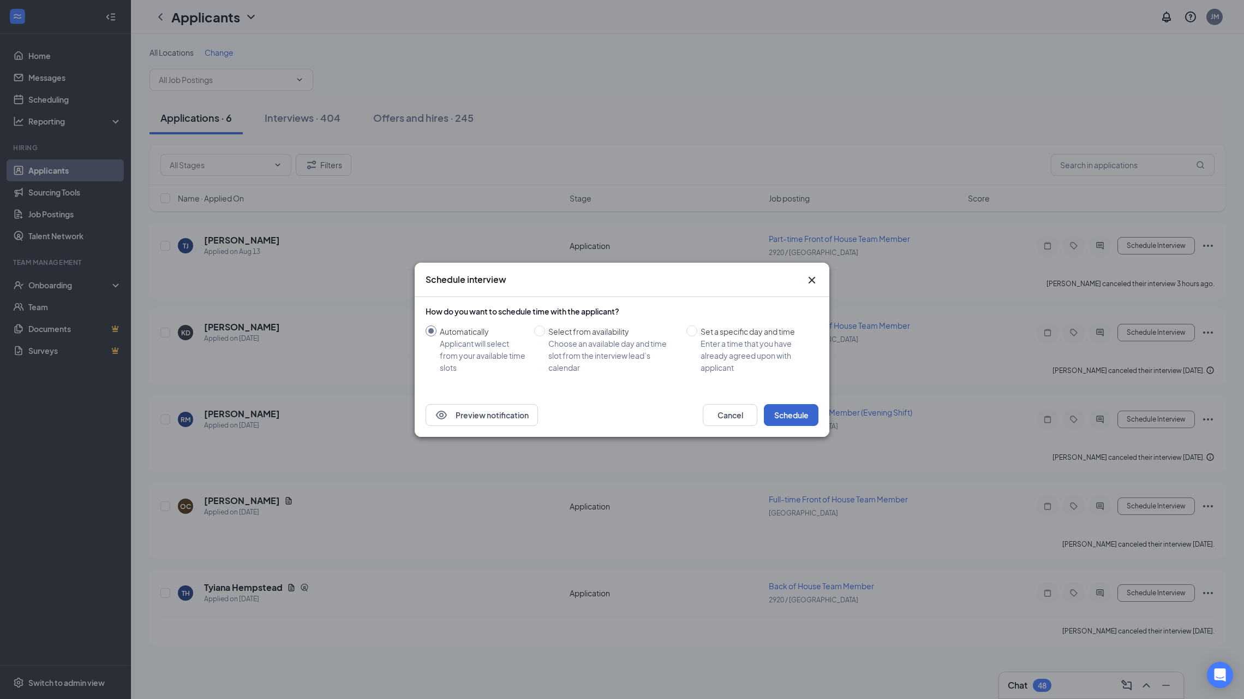
click at [791, 414] on button "Schedule" at bounding box center [791, 415] width 55 height 22
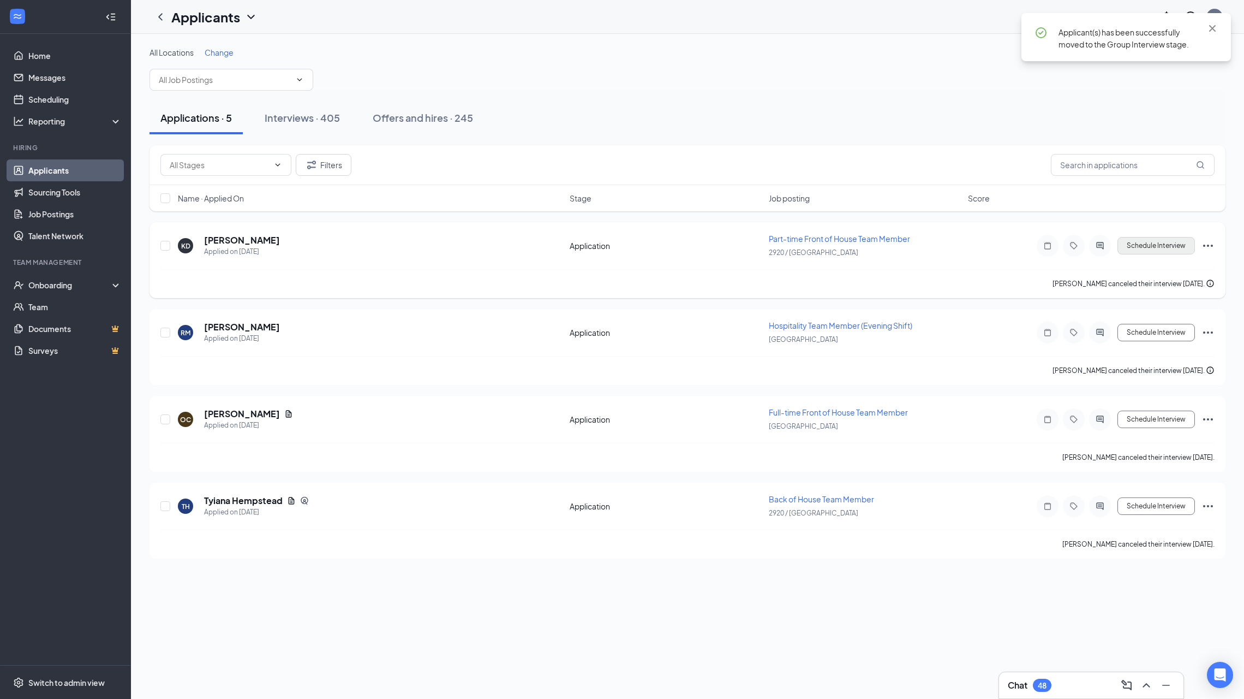
click at [1152, 253] on button "Schedule Interview" at bounding box center [1157, 245] width 78 height 17
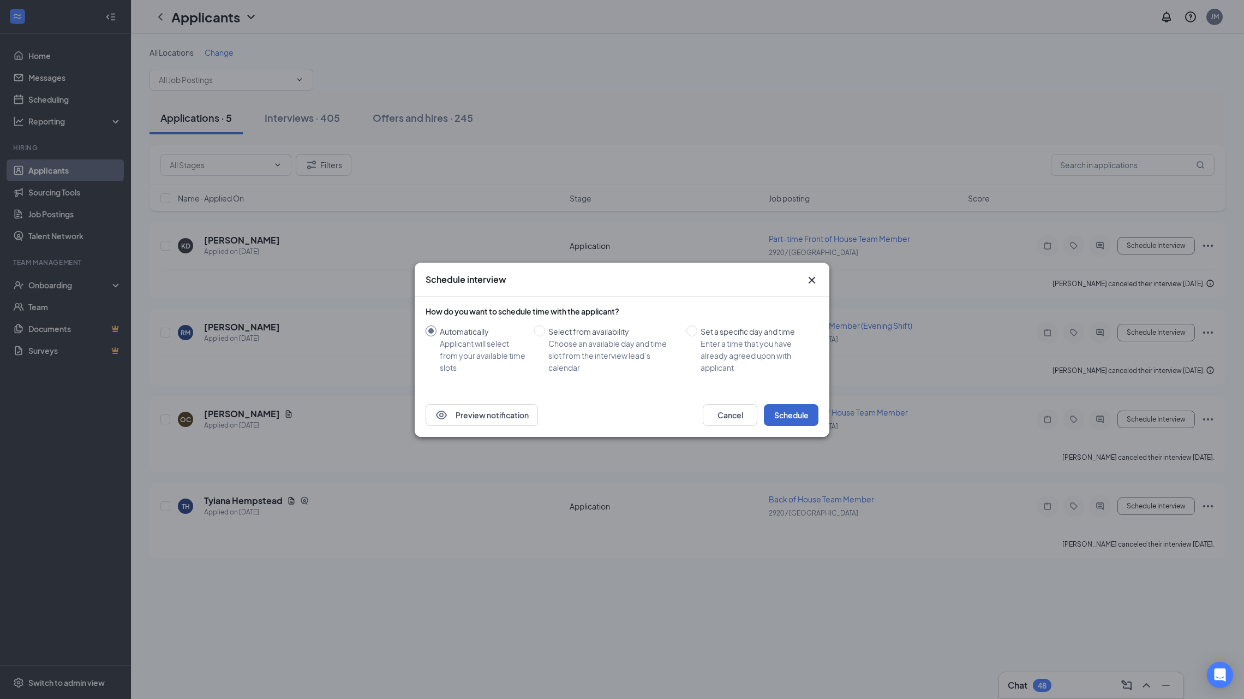
click at [789, 408] on button "Schedule" at bounding box center [791, 415] width 55 height 22
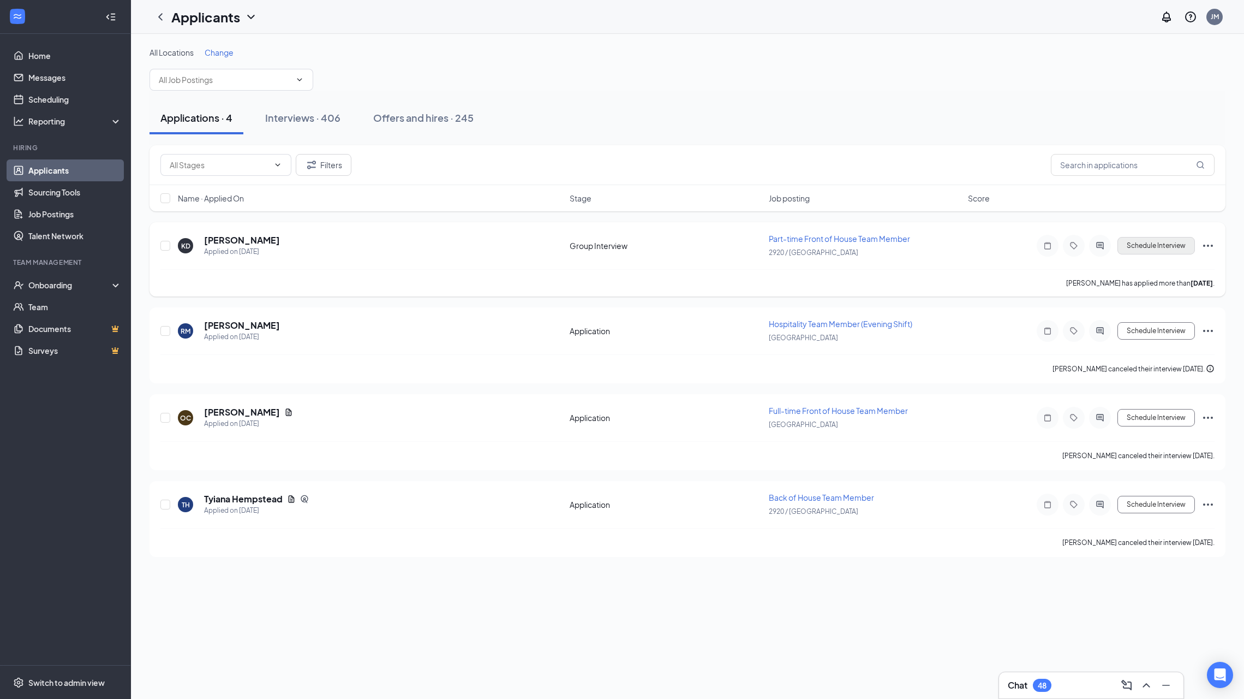
click at [1160, 243] on button "Schedule Interview" at bounding box center [1157, 245] width 78 height 17
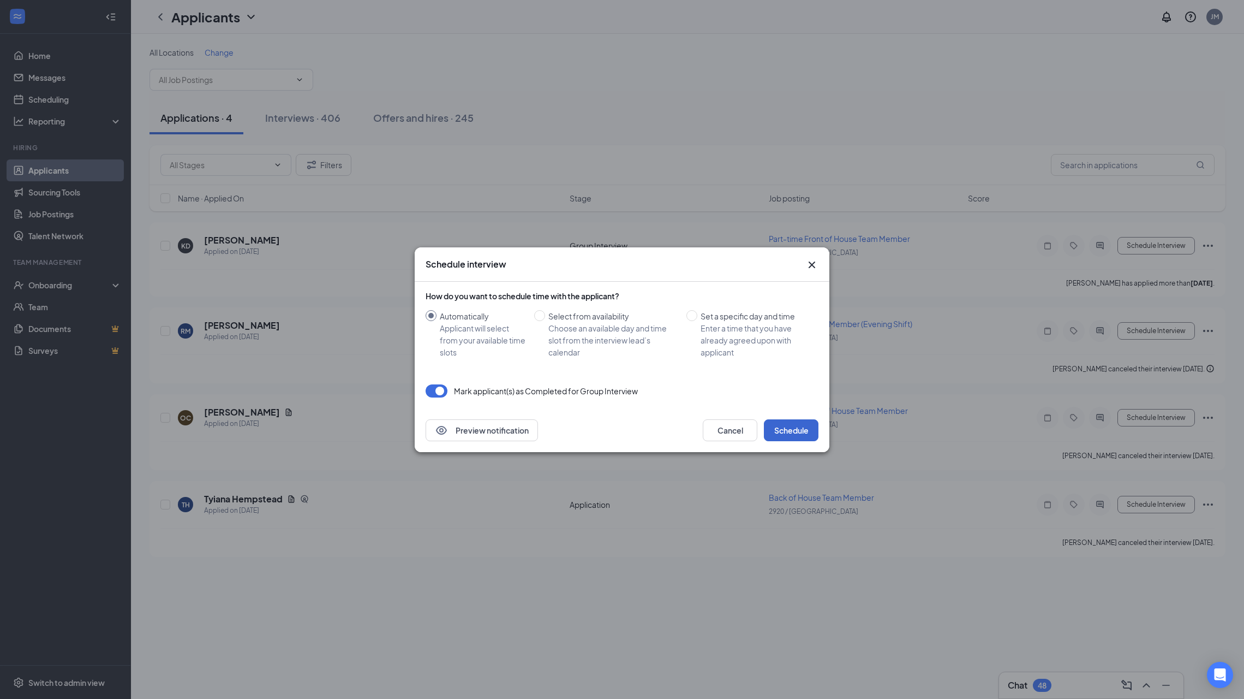
click at [784, 422] on button "Schedule" at bounding box center [791, 430] width 55 height 22
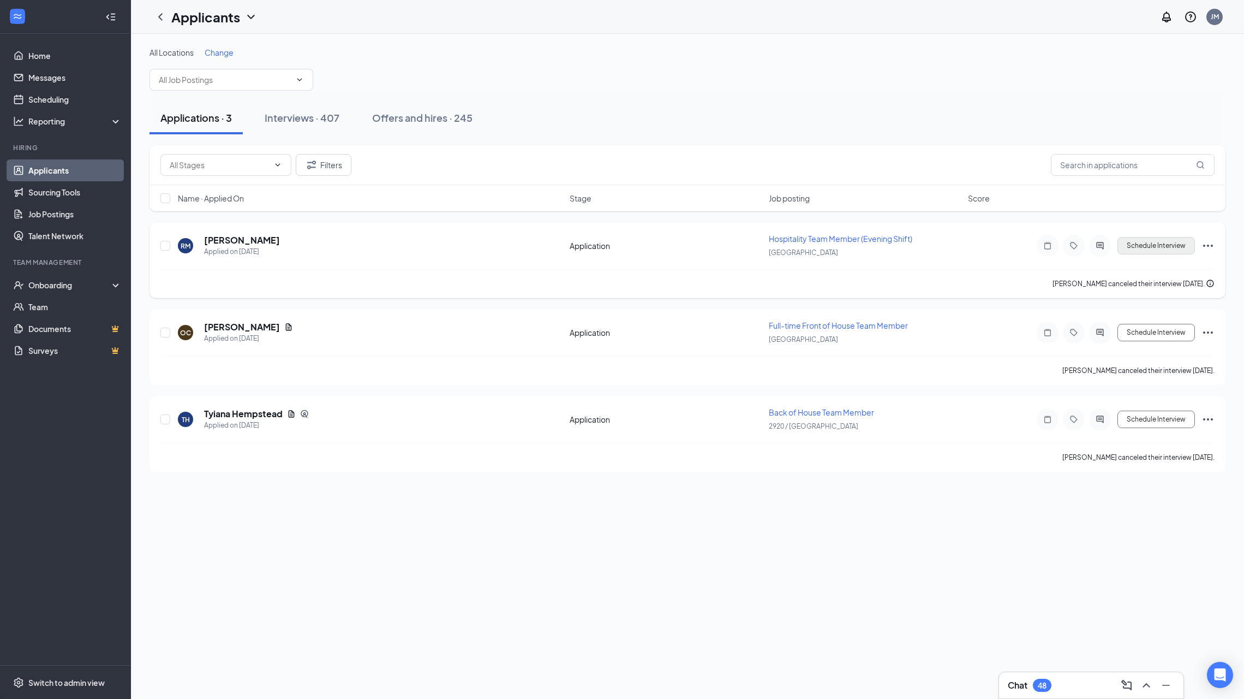
click at [1167, 242] on button "Schedule Interview" at bounding box center [1157, 245] width 78 height 17
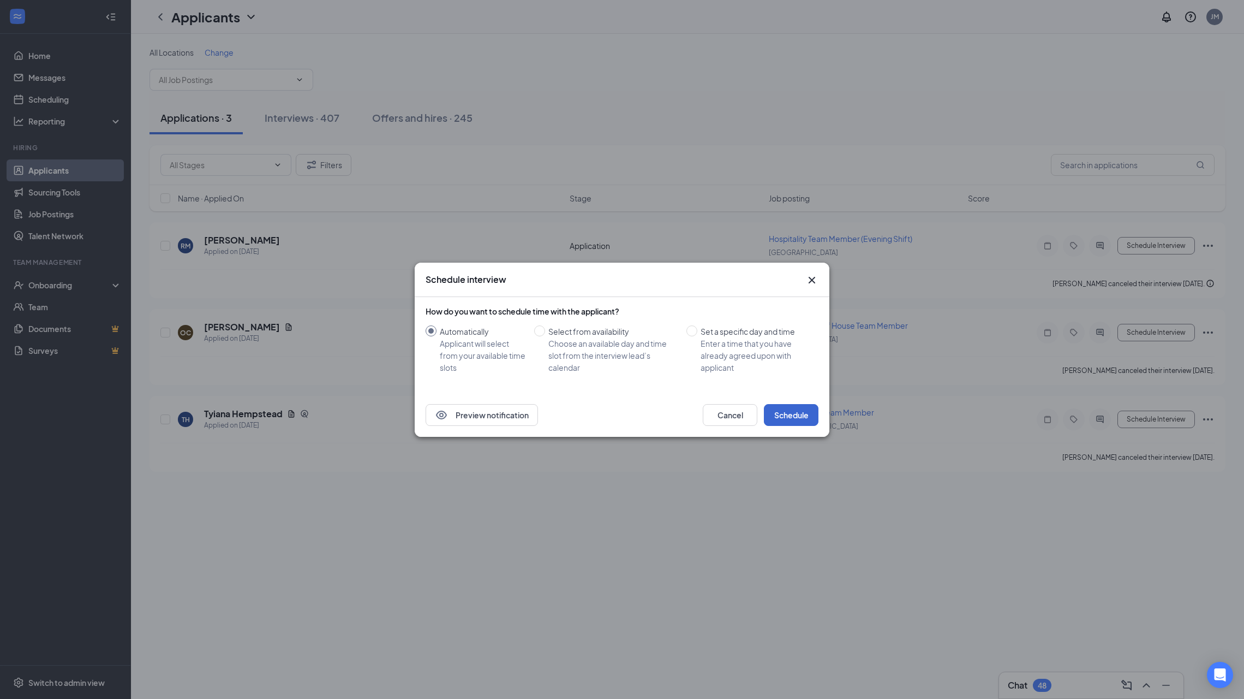
click at [790, 416] on button "Schedule" at bounding box center [791, 415] width 55 height 22
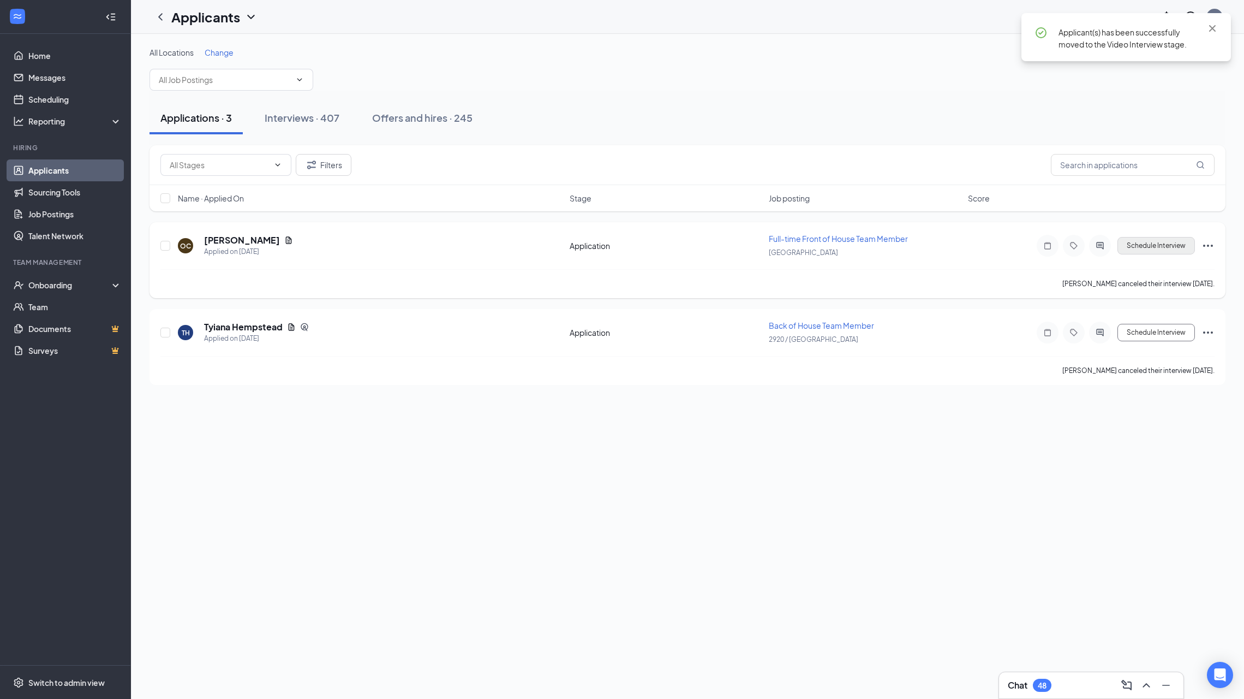
click at [1133, 248] on button "Schedule Interview" at bounding box center [1157, 245] width 78 height 17
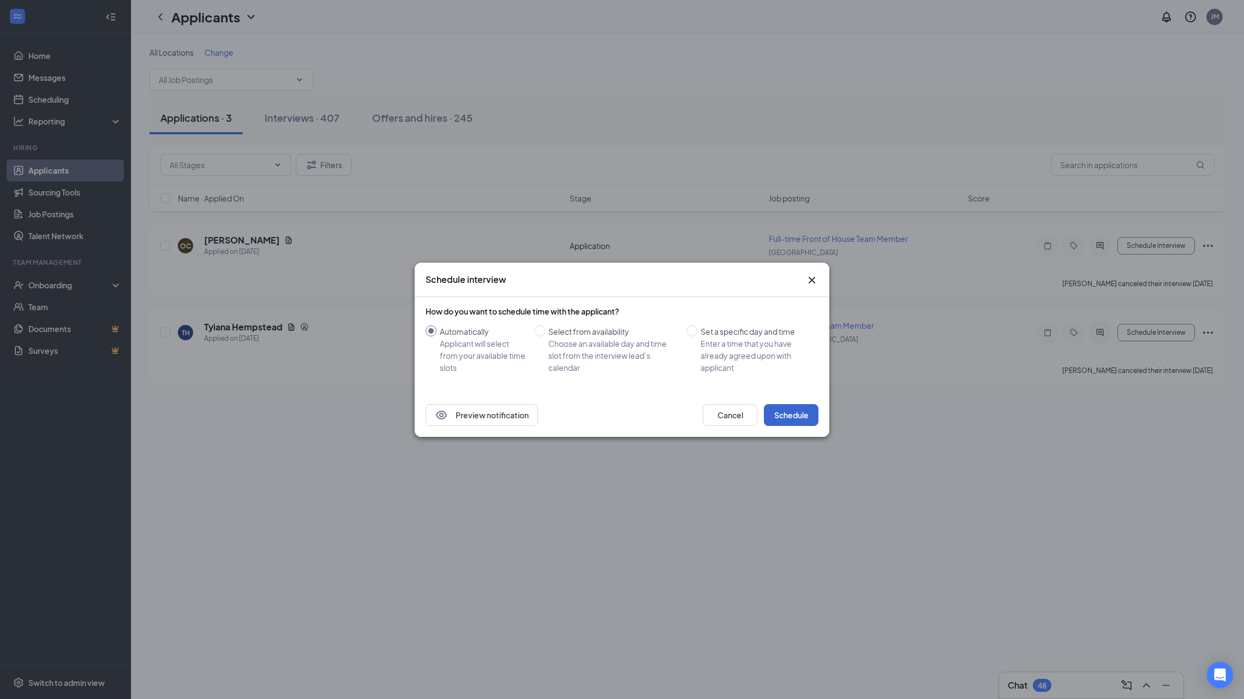
click at [784, 413] on button "Schedule" at bounding box center [791, 415] width 55 height 22
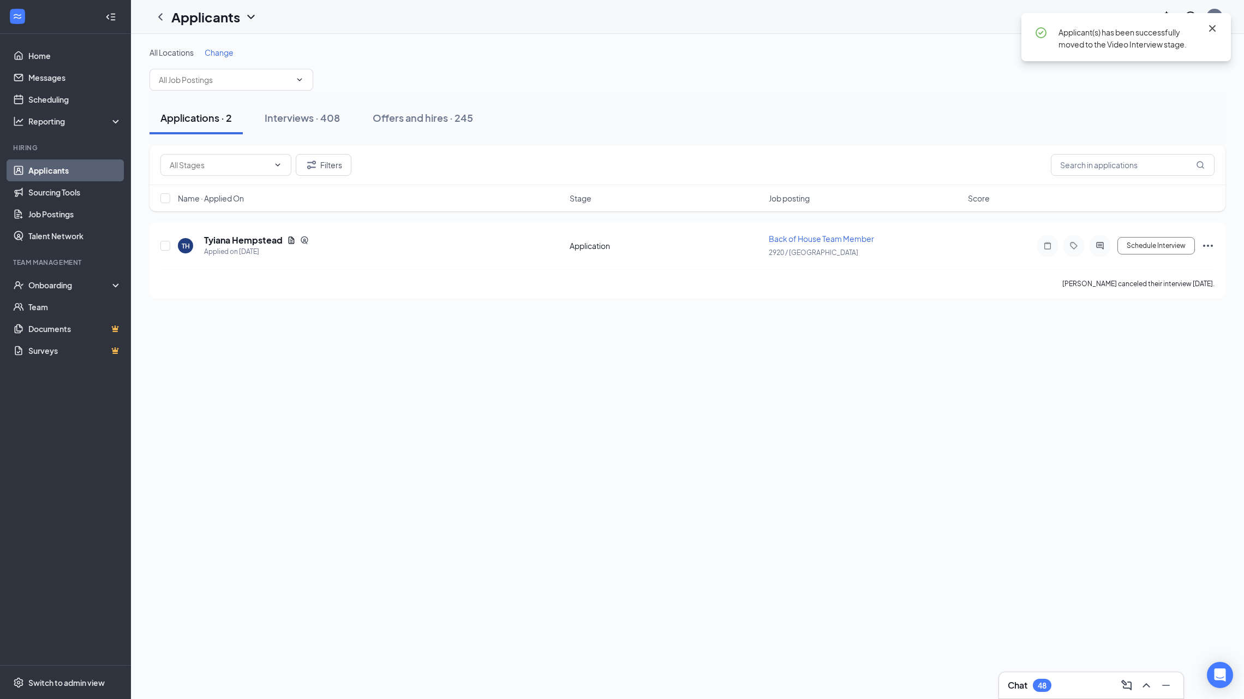
click at [1215, 27] on icon "Cross" at bounding box center [1212, 28] width 13 height 13
click at [1159, 245] on button "Schedule Interview" at bounding box center [1157, 245] width 78 height 17
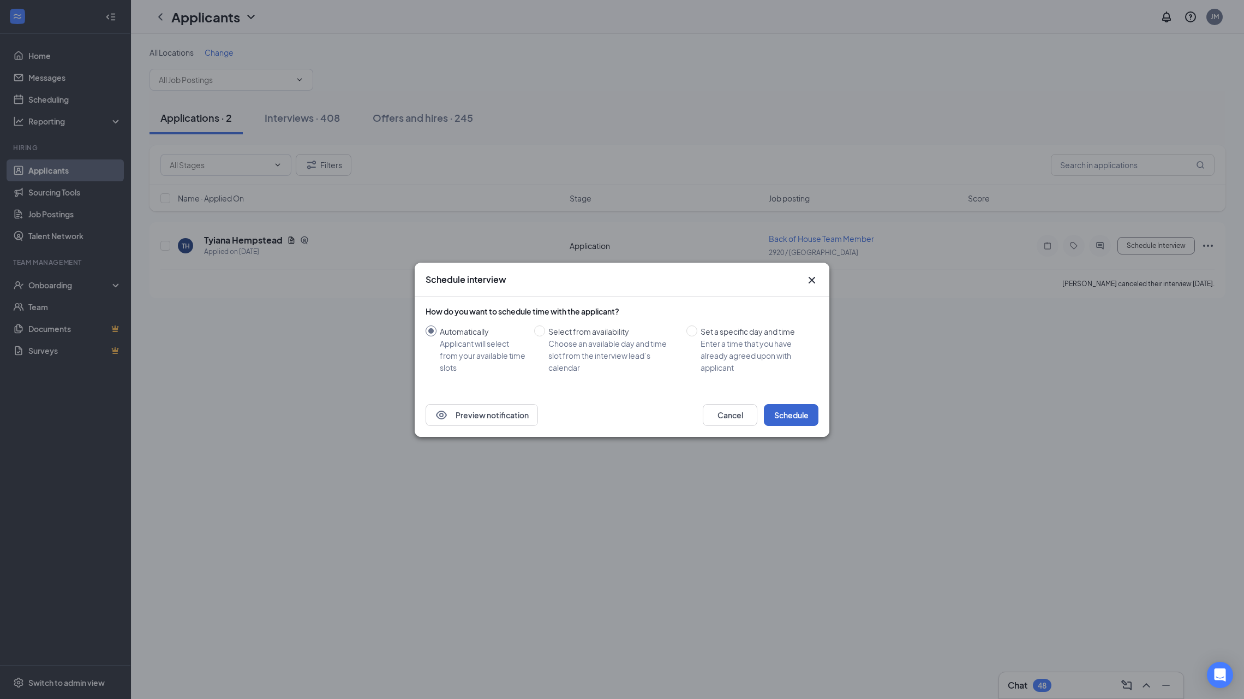
click at [791, 412] on button "Schedule" at bounding box center [791, 415] width 55 height 22
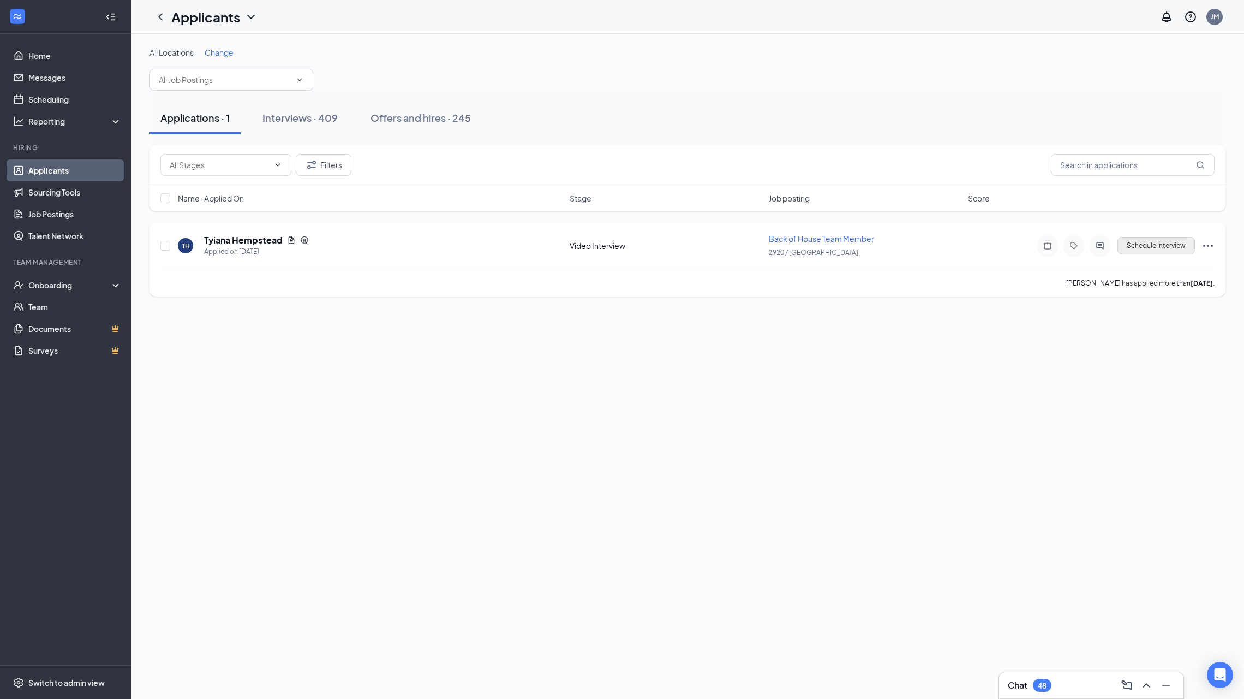
click at [1156, 243] on button "Schedule Interview" at bounding box center [1157, 245] width 78 height 17
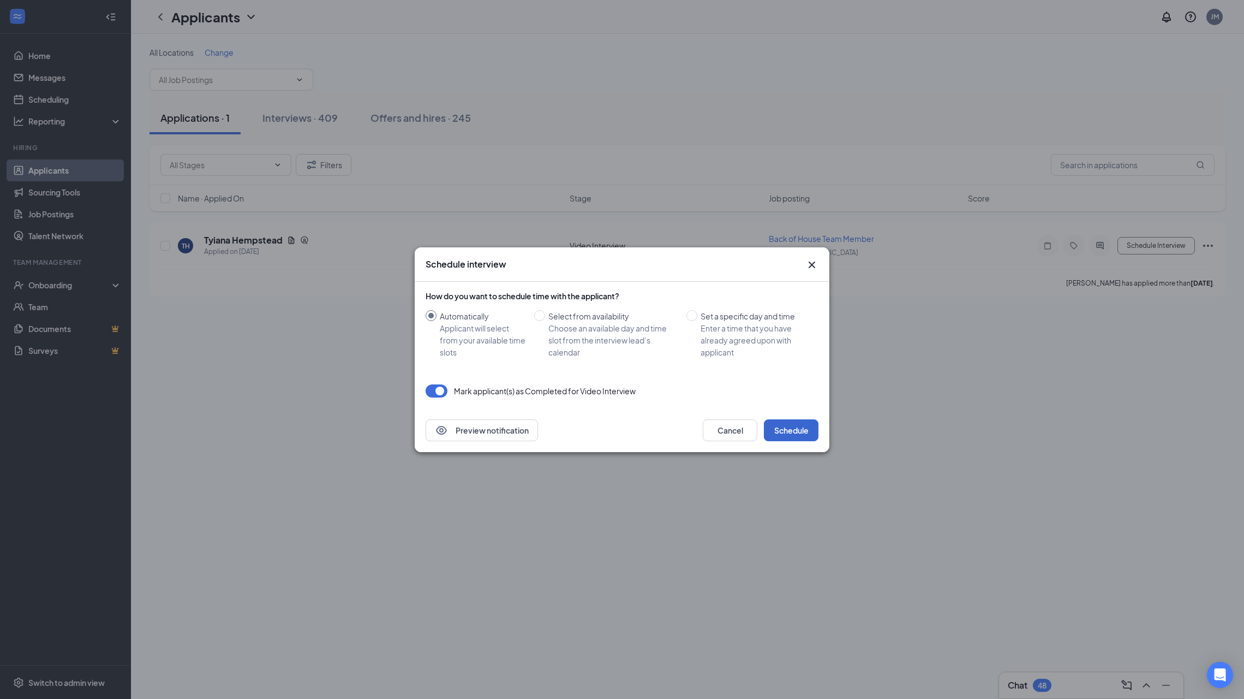
click at [790, 433] on button "Schedule" at bounding box center [791, 430] width 55 height 22
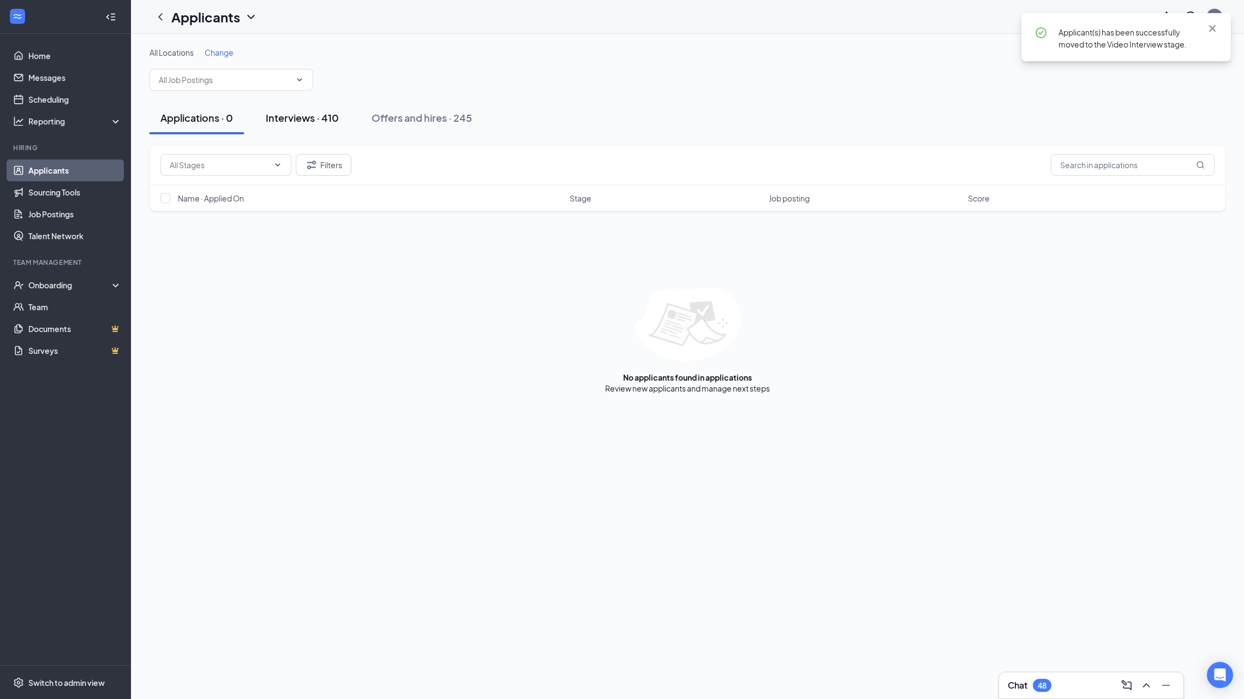
click at [321, 122] on div "Interviews · 410" at bounding box center [302, 118] width 73 height 14
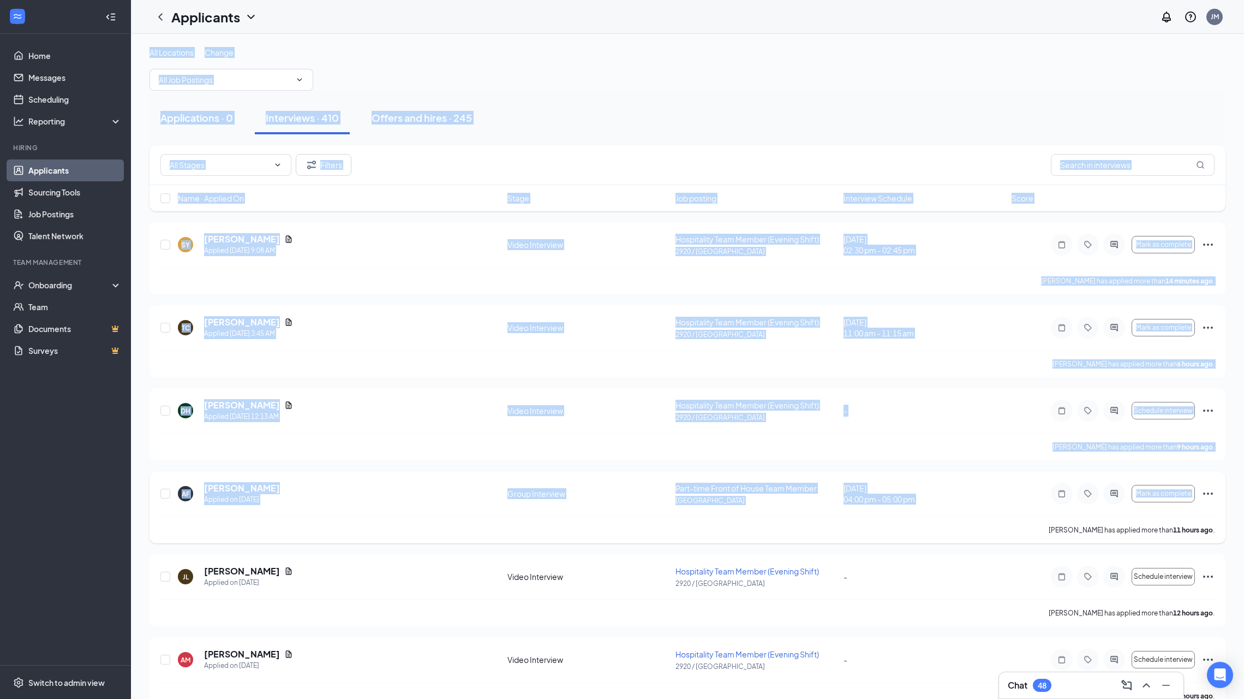
drag, startPoint x: 146, startPoint y: 53, endPoint x: 1002, endPoint y: 517, distance: 973.7
click at [1002, 517] on div "All Locations Change Applications · 0 Interviews · 410 Offers and hires · 245 F…" at bounding box center [687, 544] width 1113 height 1020
click at [969, 519] on div "[PERSON_NAME] has applied more than 11 hours ago ." at bounding box center [687, 529] width 1054 height 27
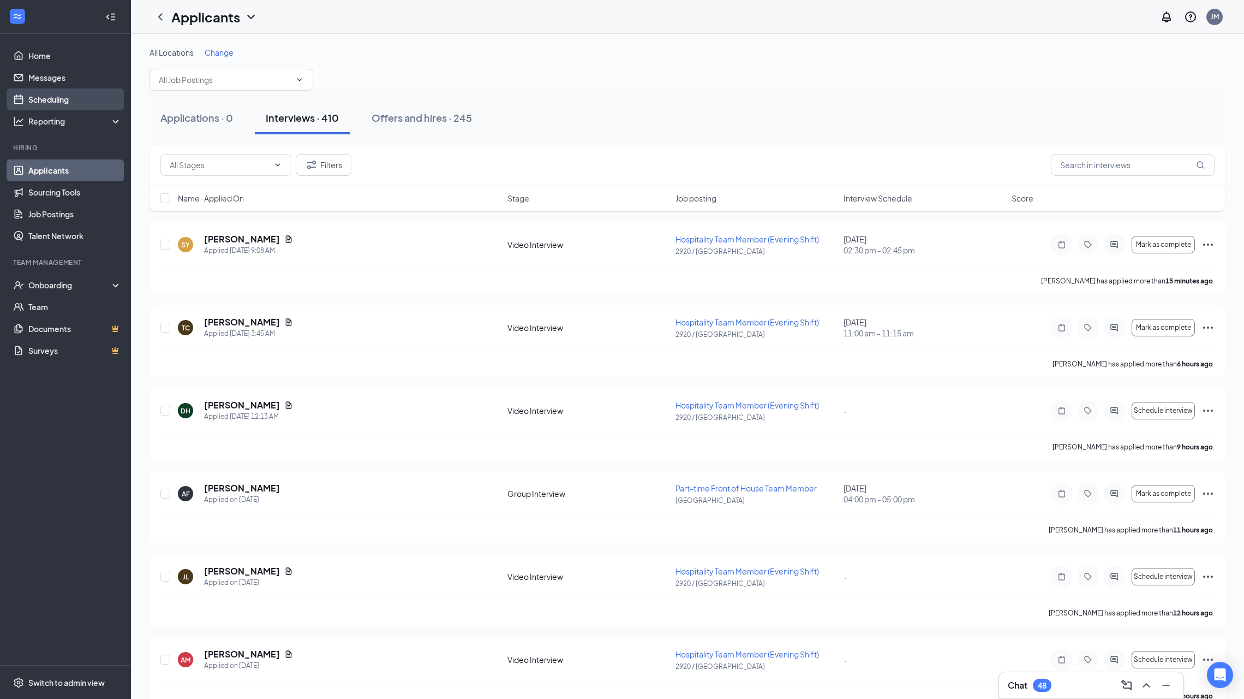
click at [74, 106] on link "Scheduling" at bounding box center [74, 99] width 93 height 22
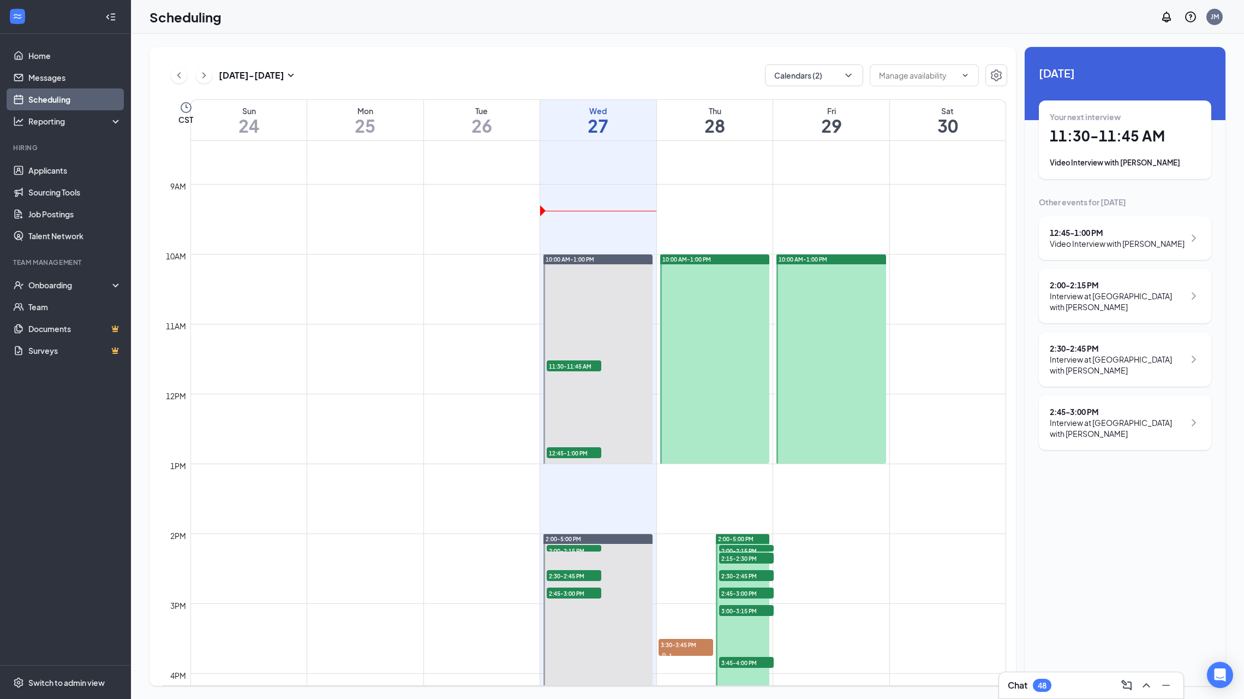
scroll to position [587, 0]
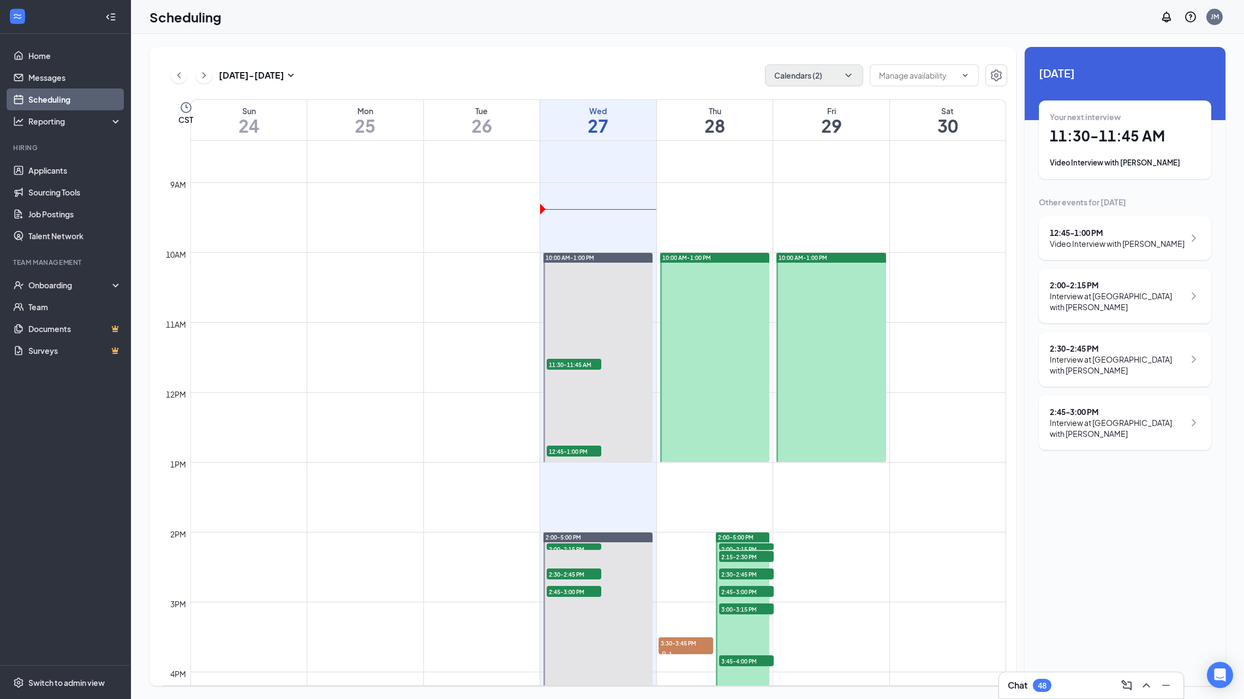
click at [855, 79] on button "Calendars (2)" at bounding box center [814, 75] width 98 height 22
click at [847, 231] on div "[PERSON_NAME]" at bounding box center [847, 220] width 164 height 24
click at [783, 142] on icon "Checkmark" at bounding box center [779, 144] width 9 height 9
click at [783, 142] on input "[PERSON_NAME]" at bounding box center [813, 144] width 78 height 11
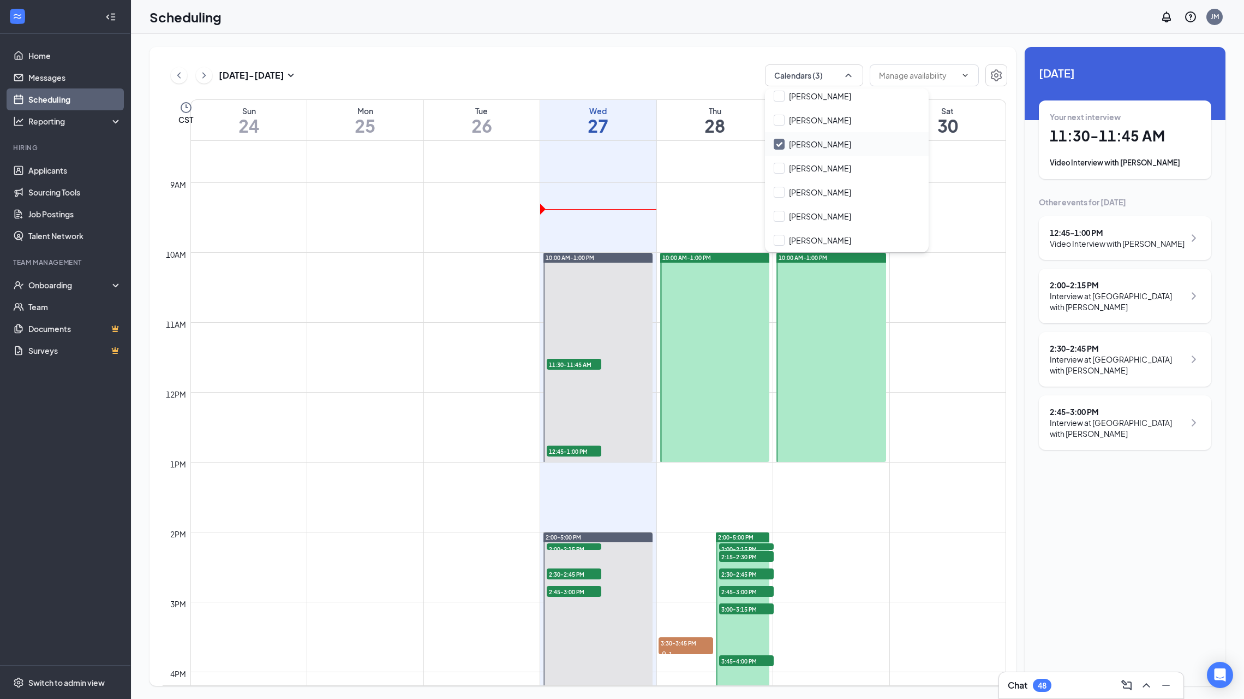
click at [835, 142] on div "[PERSON_NAME]" at bounding box center [820, 144] width 62 height 11
click at [835, 142] on input "[PERSON_NAME]" at bounding box center [813, 144] width 78 height 11
click at [893, 146] on div "[PERSON_NAME]" at bounding box center [847, 144] width 164 height 24
checkbox input "false"
click at [839, 238] on div "[PERSON_NAME]" at bounding box center [847, 240] width 164 height 24
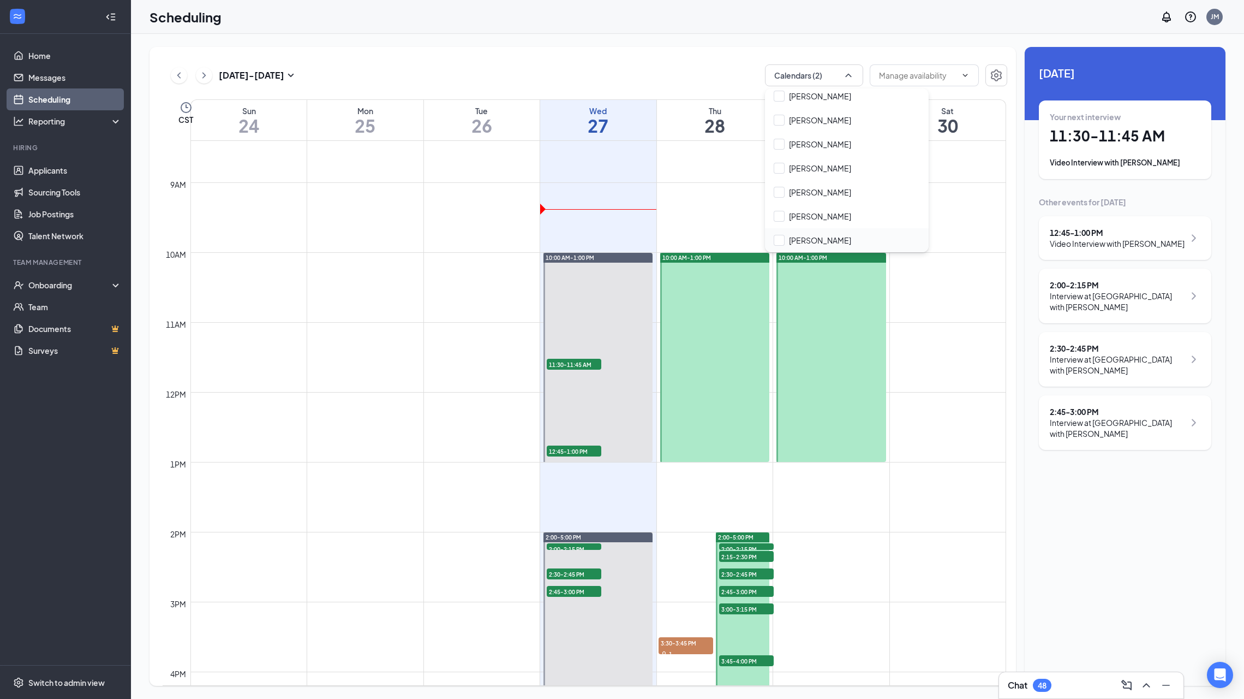
checkbox input "true"
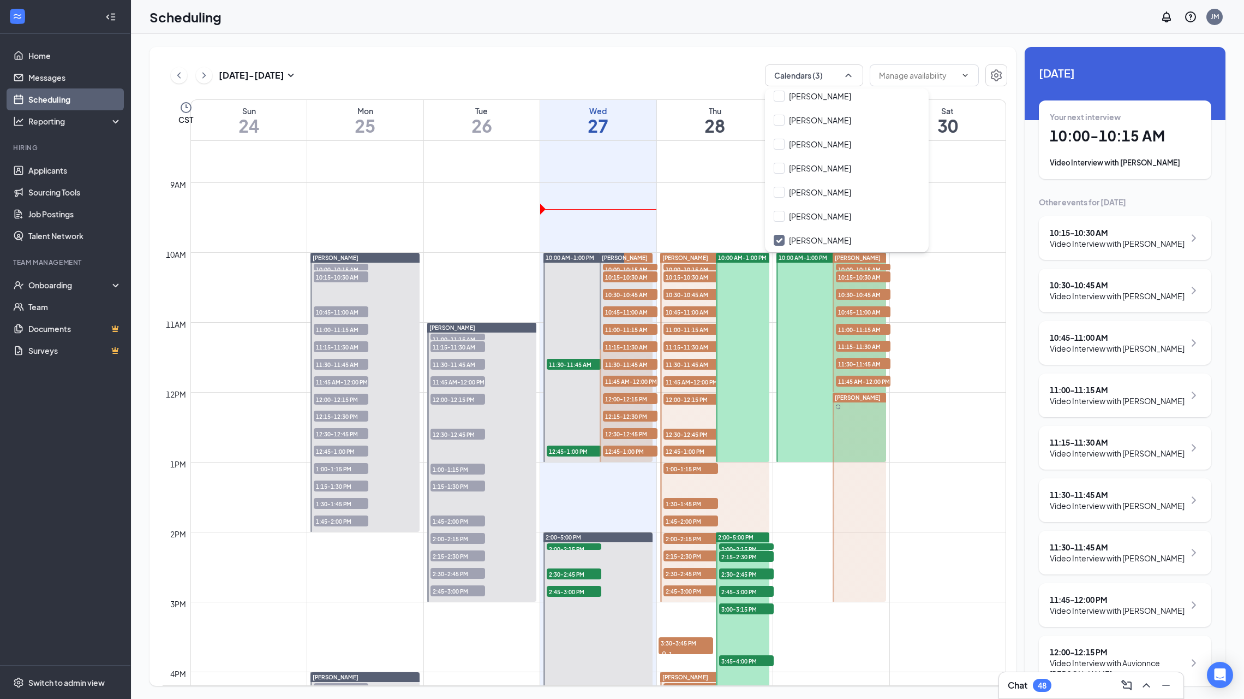
click at [682, 56] on div "[DATE] - [DATE] Calendars (3) CST Sun 24 Mon 25 Tue 26 Wed 27 Thu 28 Fri 29 Sat…" at bounding box center [583, 366] width 867 height 639
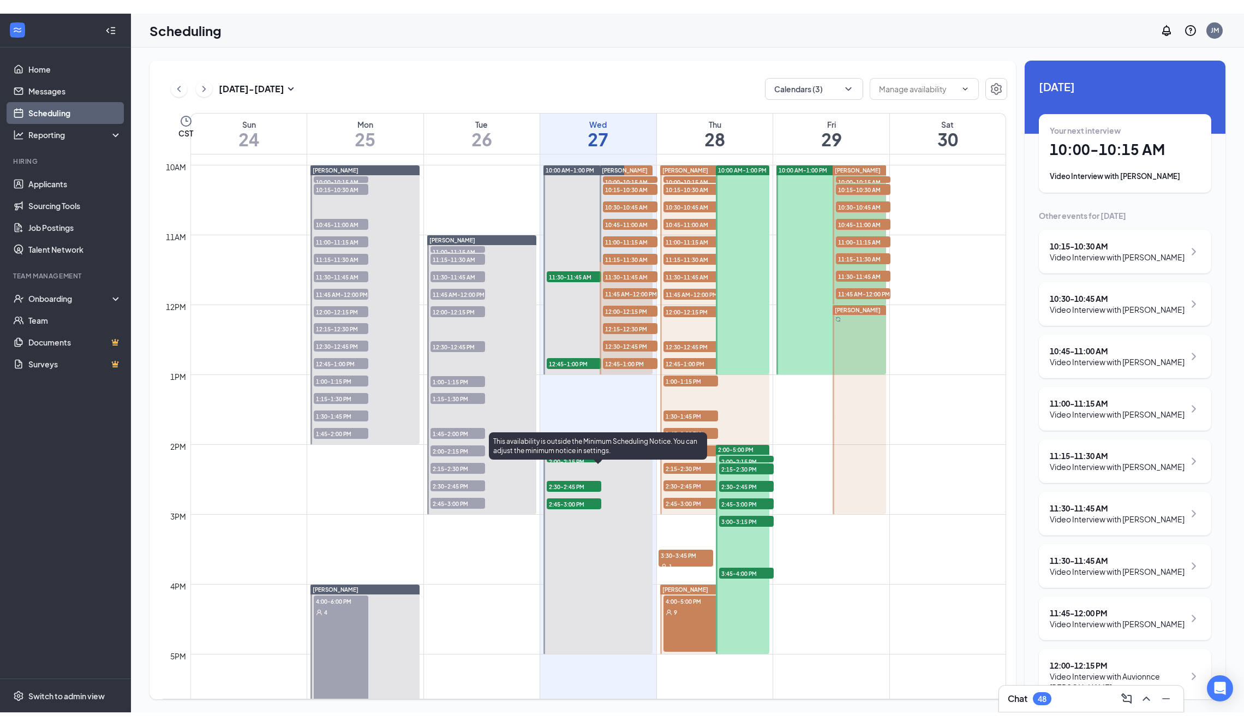
scroll to position [689, 0]
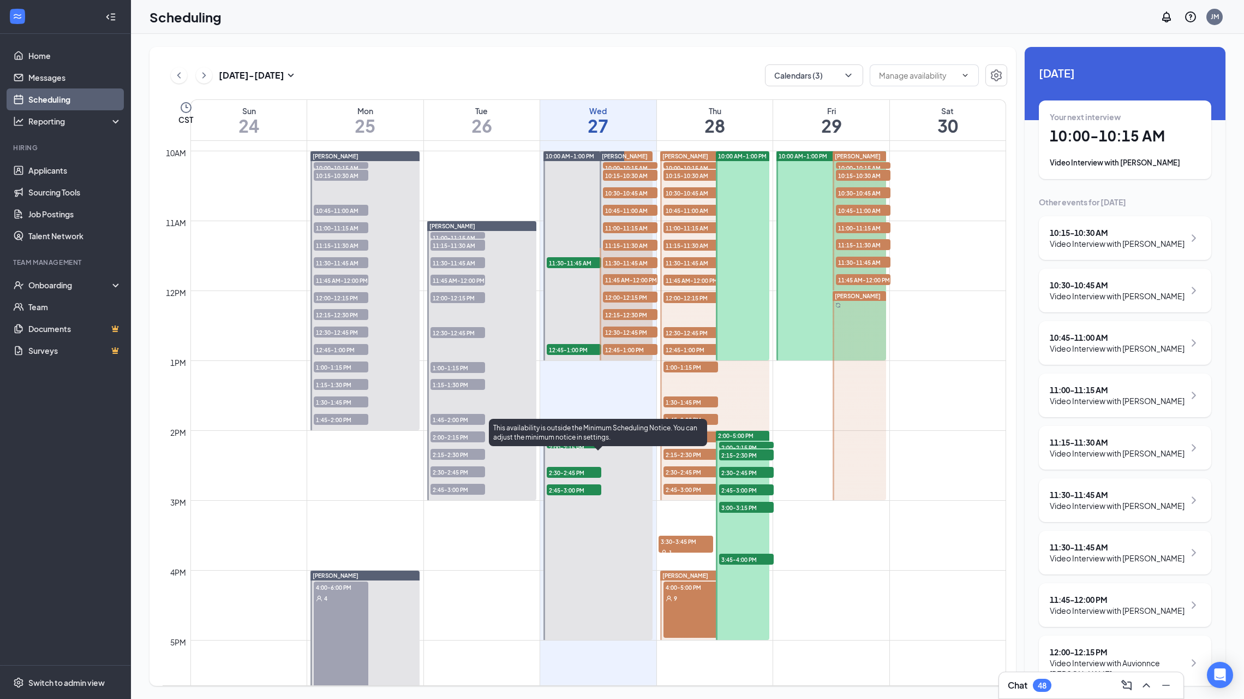
click at [576, 490] on span "2:45-3:00 PM" at bounding box center [574, 489] width 55 height 11
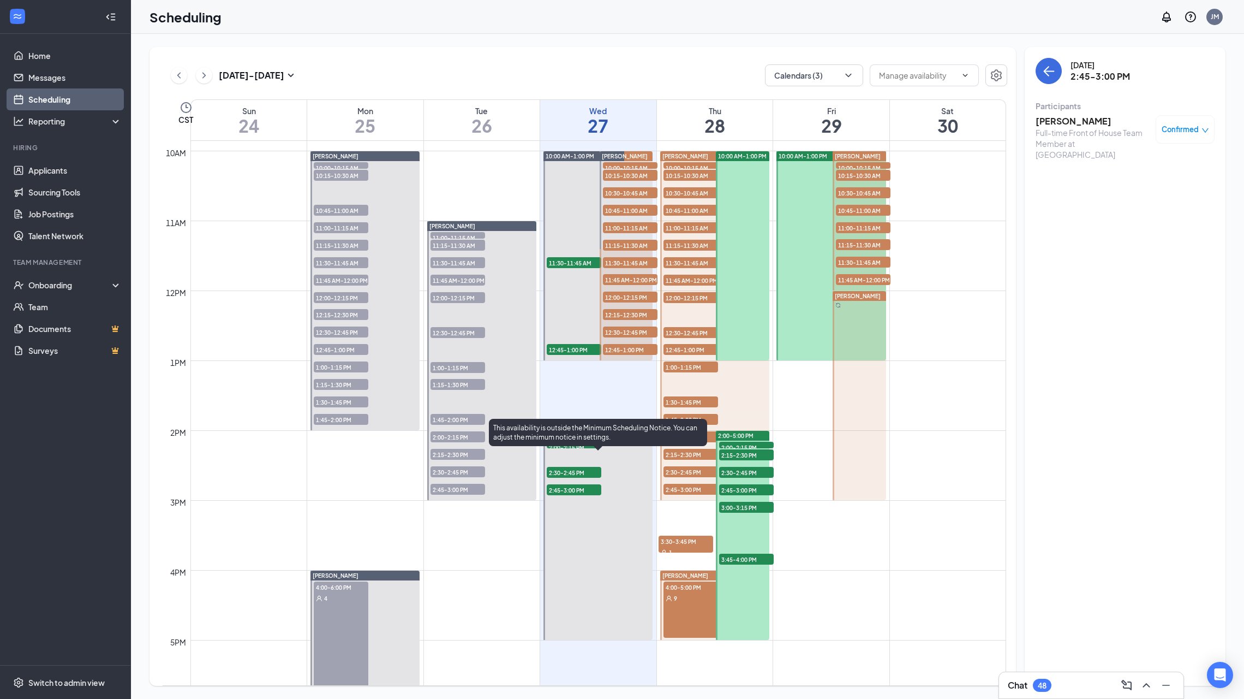
click at [576, 468] on span "2:30-2:45 PM" at bounding box center [574, 472] width 55 height 11
click at [574, 448] on div "This availability is outside the Minimum Scheduling Notice. You can adjust the …" at bounding box center [598, 435] width 218 height 32
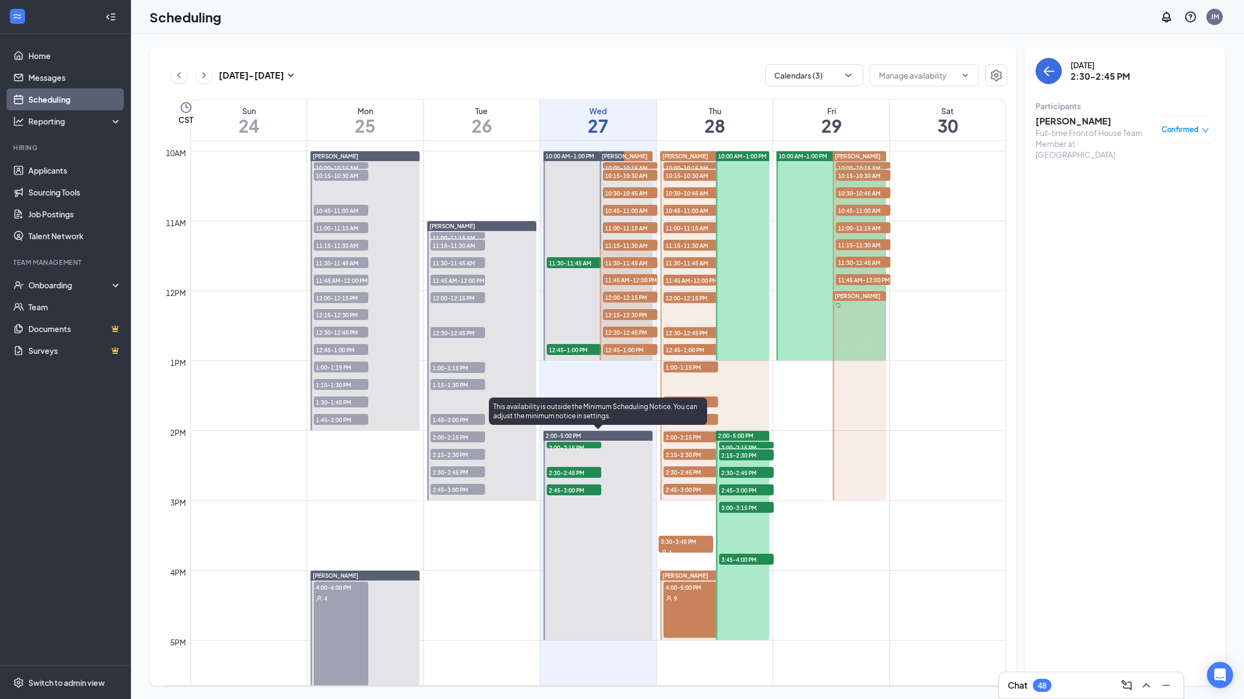
click at [574, 444] on span "2:00-2:15 PM" at bounding box center [574, 447] width 55 height 11
click at [573, 470] on span "2:30-2:45 PM" at bounding box center [574, 472] width 55 height 11
click at [568, 490] on span "2:45-3:00 PM" at bounding box center [574, 489] width 55 height 11
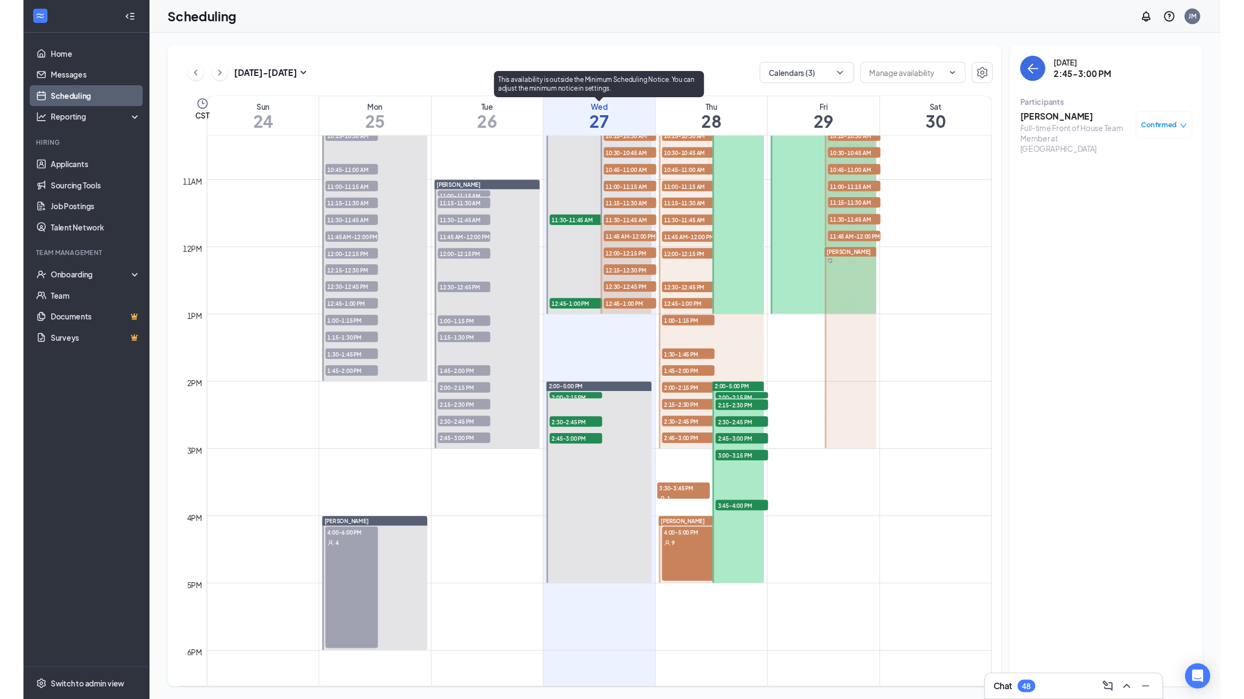
scroll to position [734, 0]
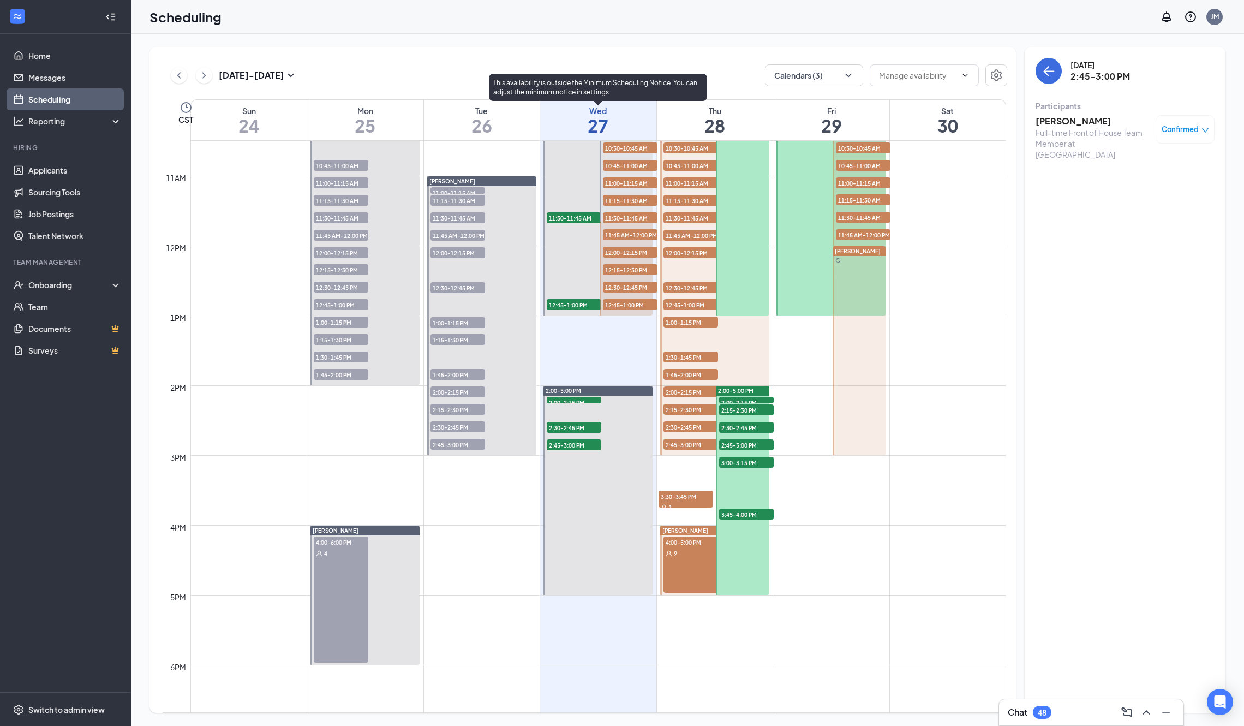
click at [574, 217] on span "11:30-11:45 AM" at bounding box center [574, 217] width 55 height 11
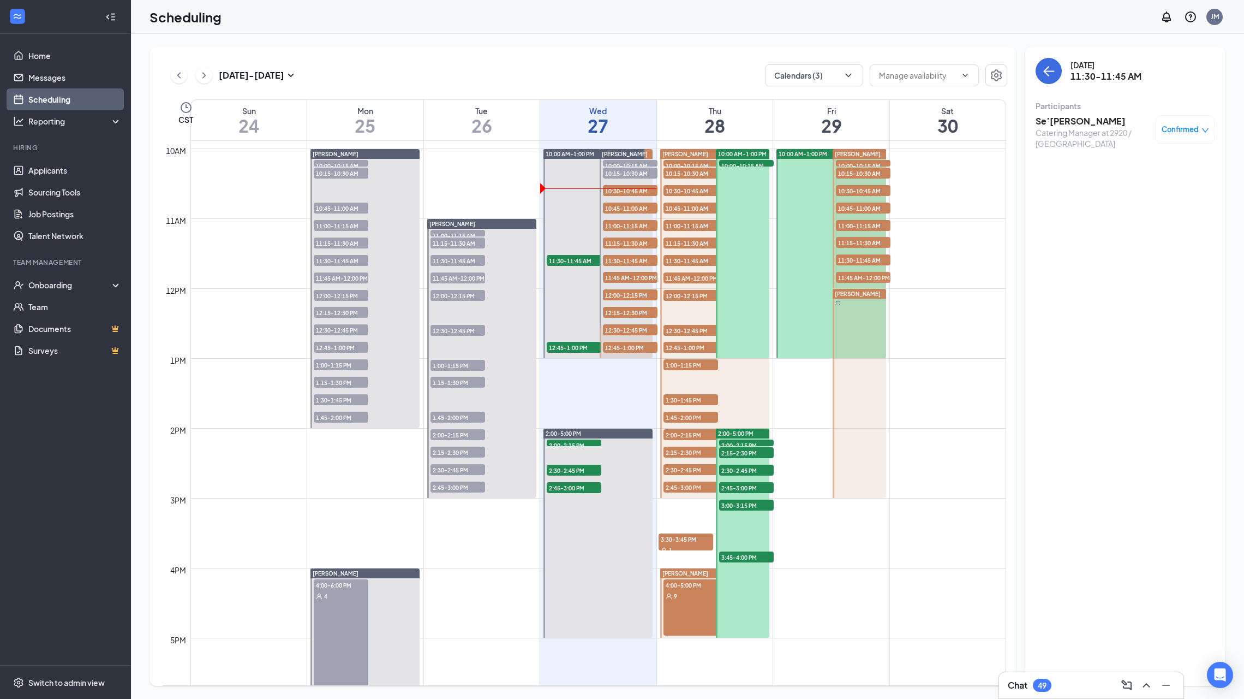
scroll to position [693, 0]
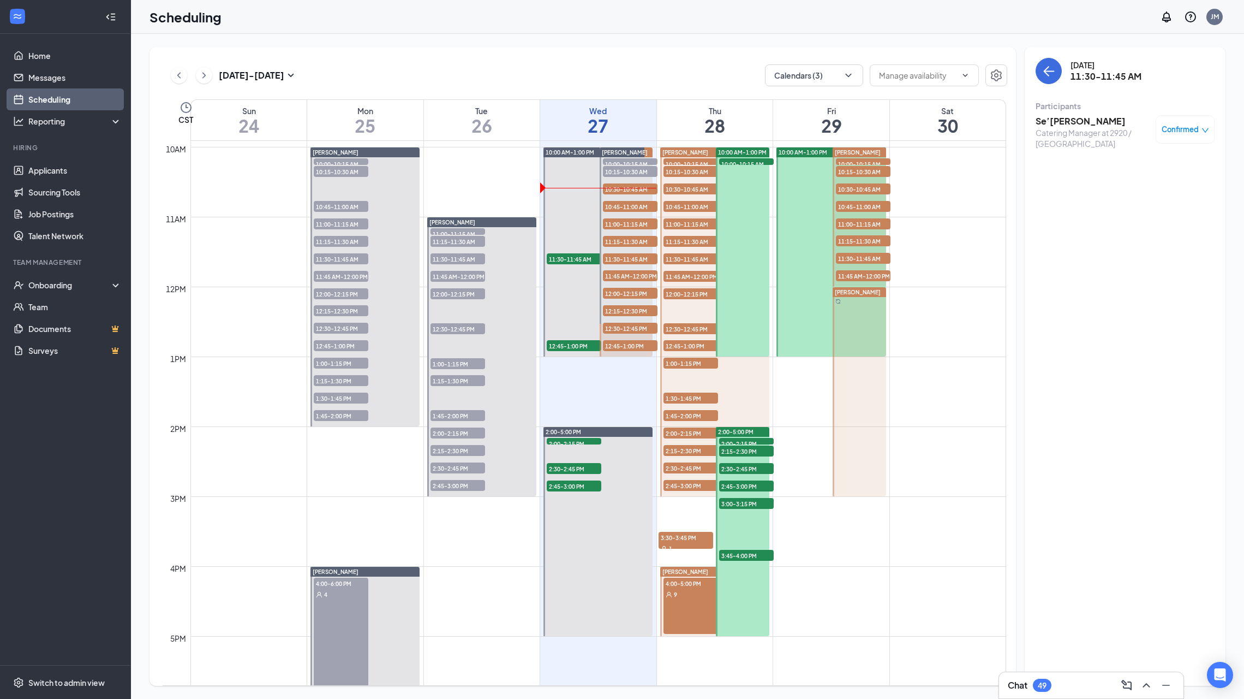
click at [1060, 118] on h3 "Se’[PERSON_NAME]" at bounding box center [1093, 121] width 115 height 12
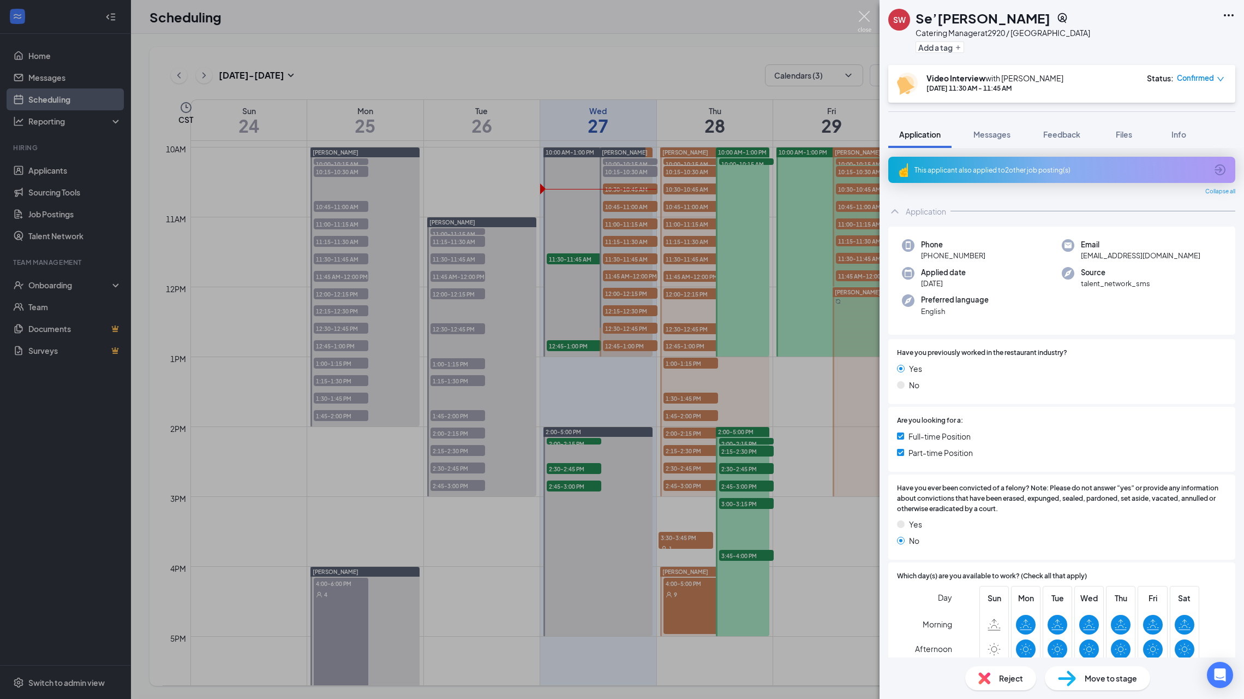
click at [865, 13] on img at bounding box center [865, 21] width 14 height 21
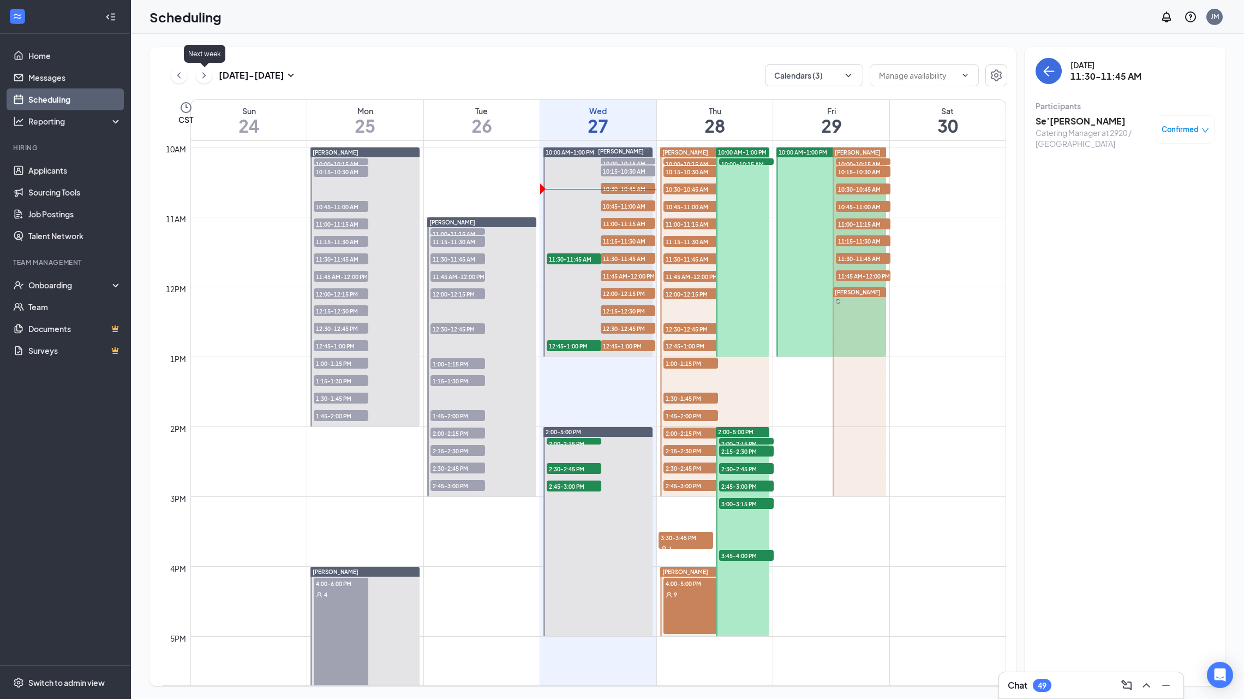
click at [206, 73] on icon "ChevronRight" at bounding box center [204, 75] width 11 height 13
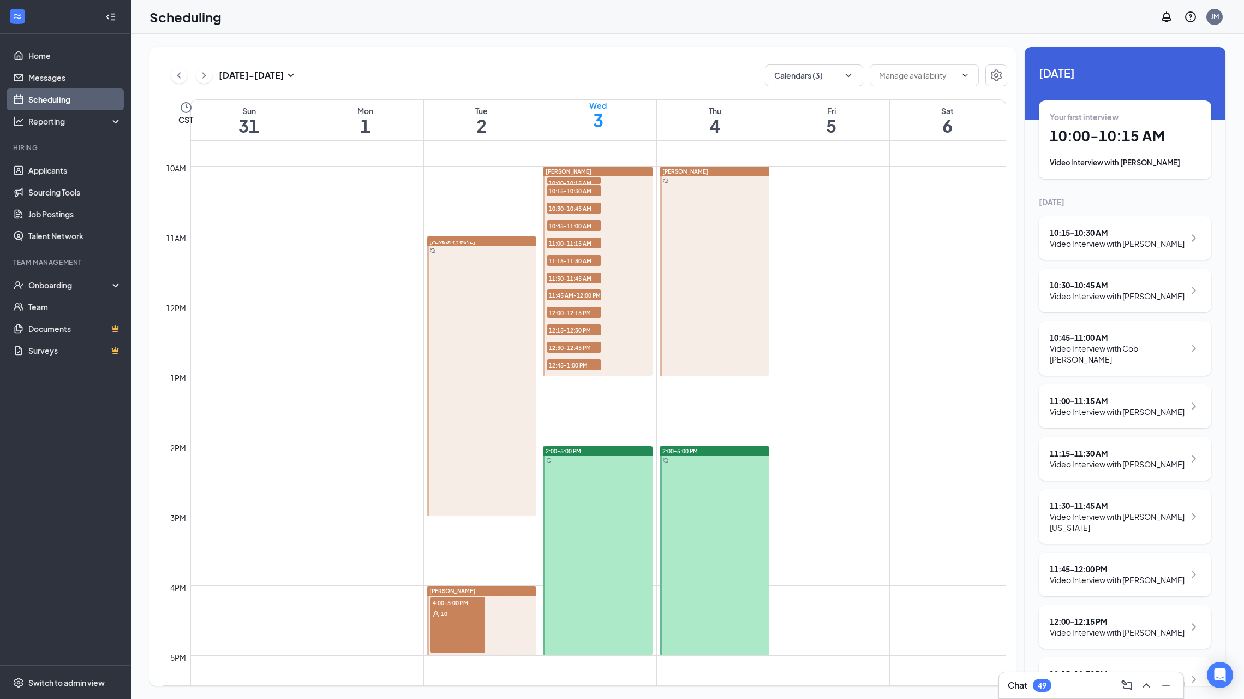
scroll to position [671, 0]
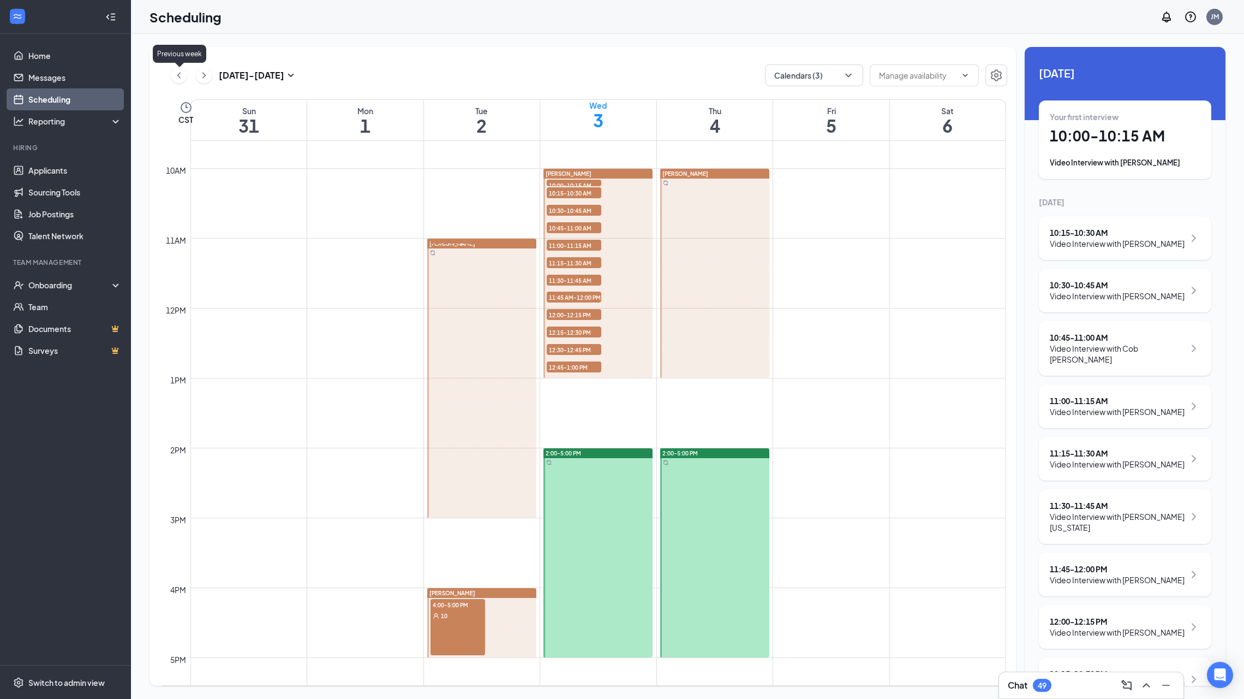
click at [180, 73] on icon "ChevronLeft" at bounding box center [178, 75] width 3 height 6
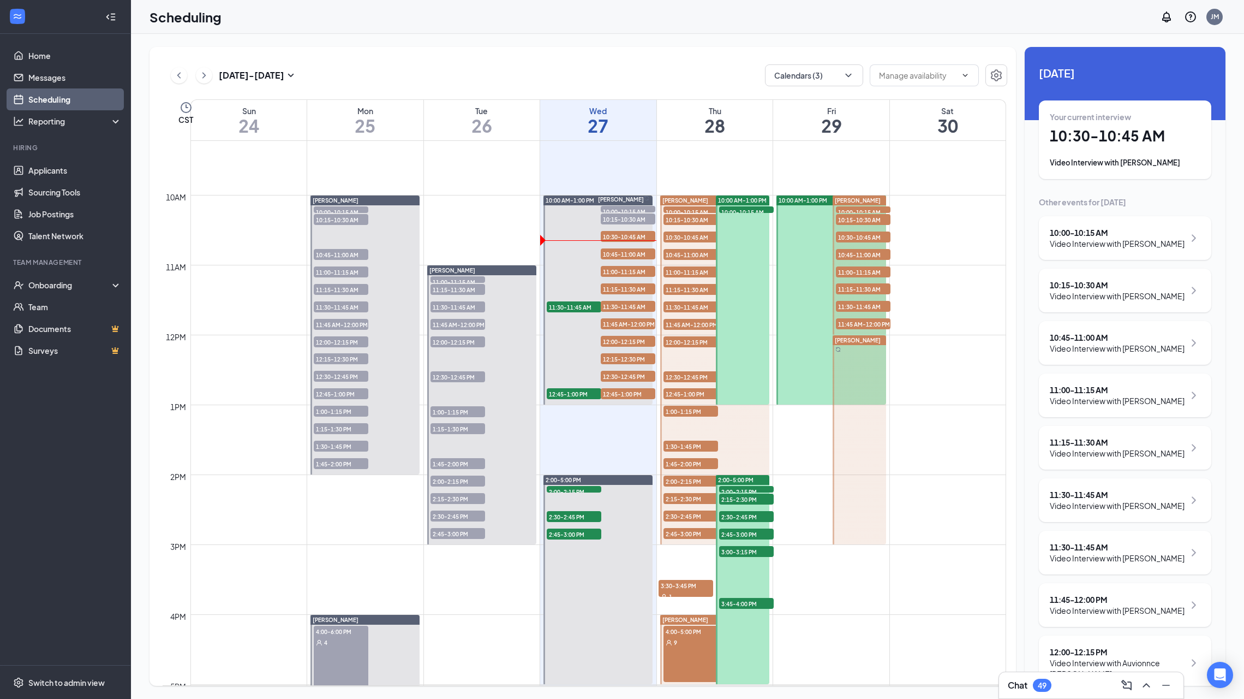
scroll to position [693, 0]
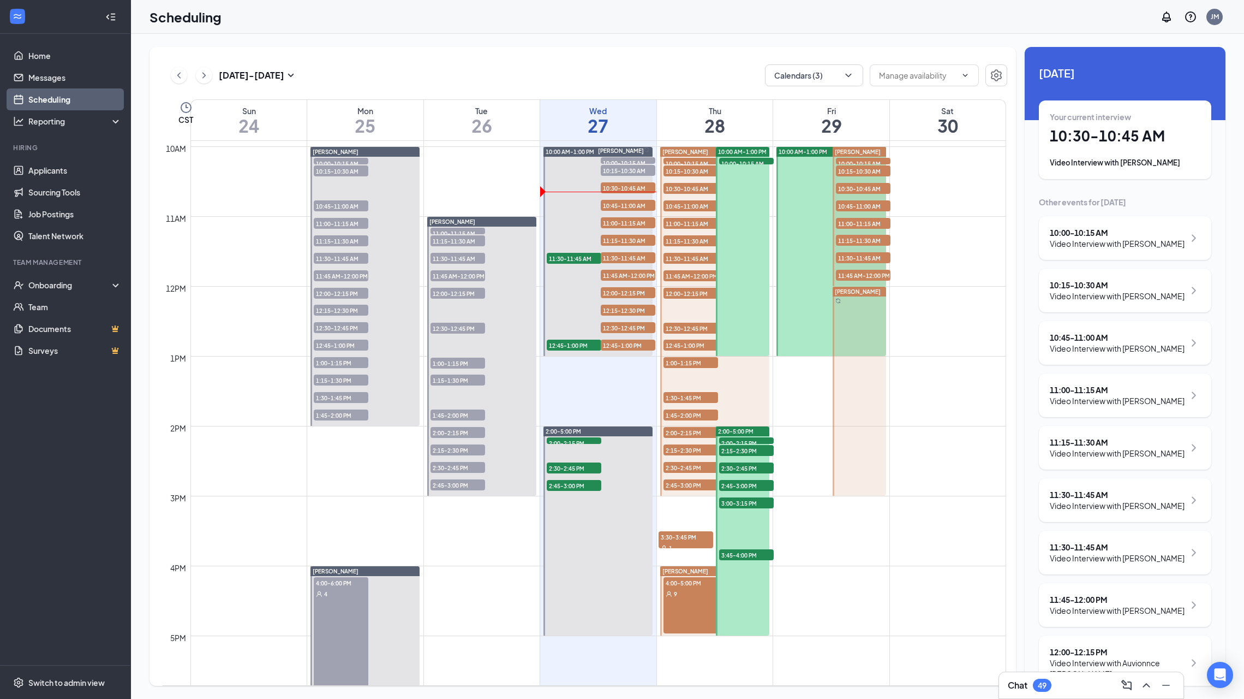
click at [743, 437] on span "2:00-2:15 PM" at bounding box center [746, 442] width 55 height 11
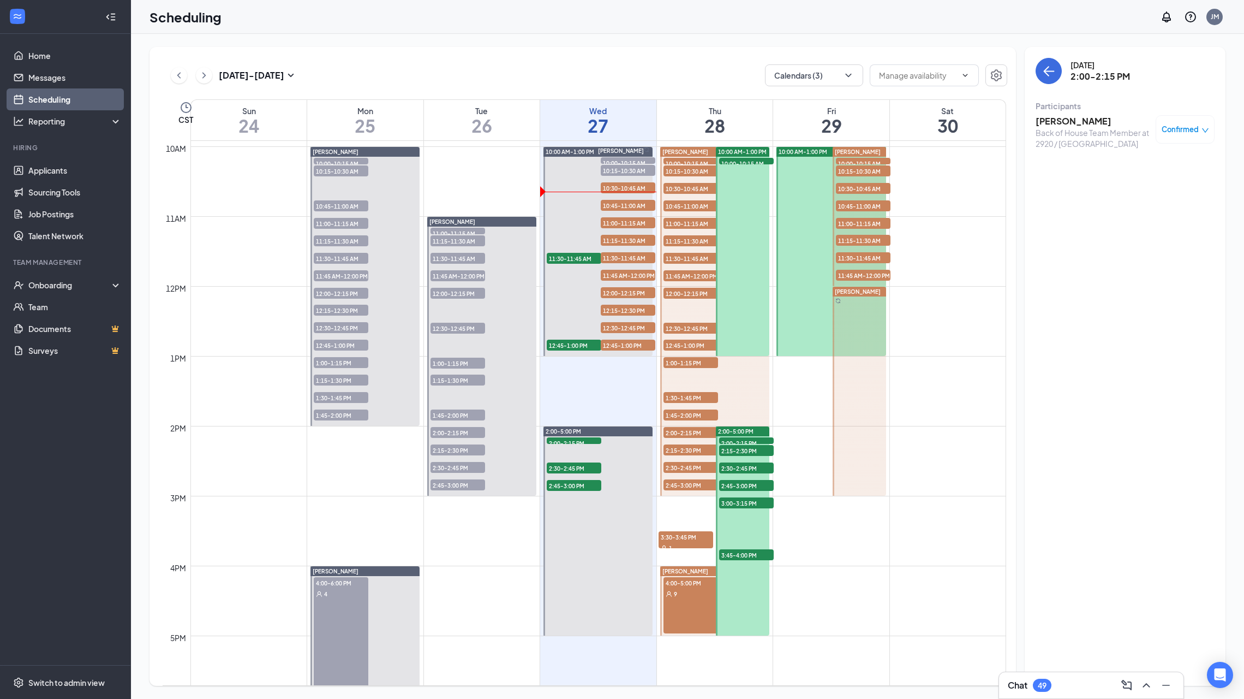
click at [741, 551] on span "3:45-4:00 PM" at bounding box center [746, 554] width 55 height 11
click at [747, 498] on span "3:00-3:15 PM" at bounding box center [746, 502] width 55 height 11
click at [747, 480] on span "2:45-3:00 PM" at bounding box center [746, 485] width 55 height 11
click at [747, 462] on span "2:30-2:45 PM" at bounding box center [746, 467] width 55 height 11
click at [744, 448] on span "2:15-2:30 PM" at bounding box center [746, 450] width 55 height 11
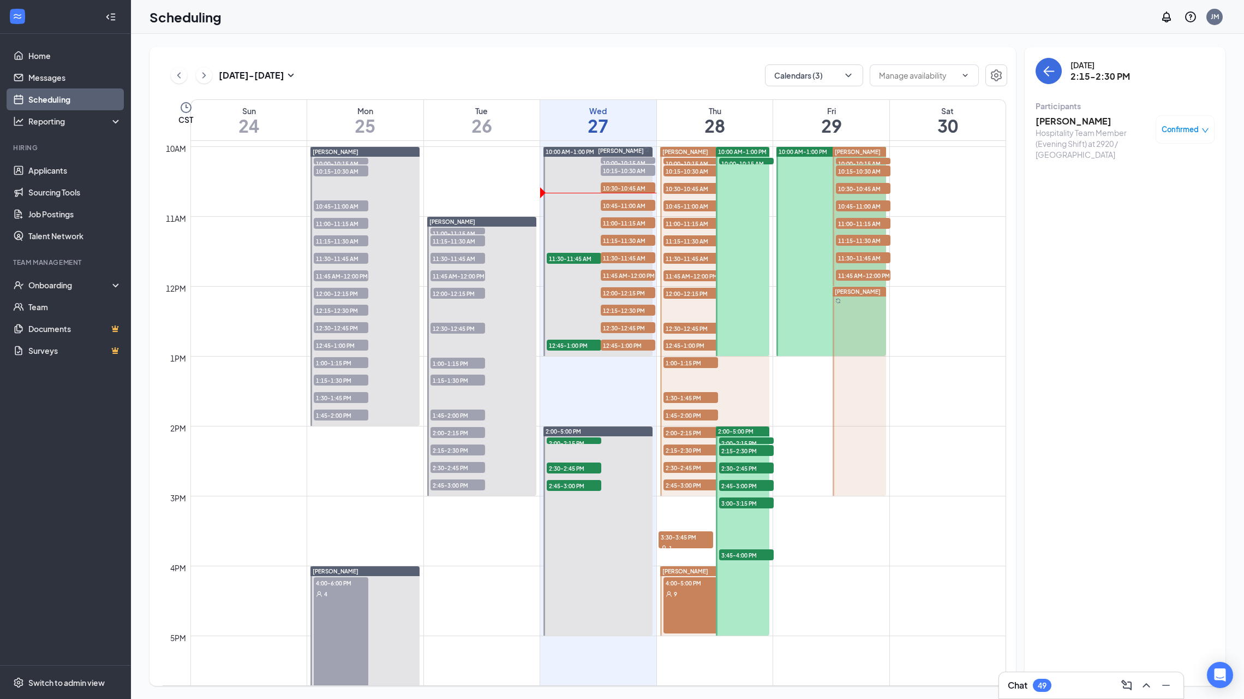
click at [744, 436] on div "2:00-2:15 PM 1" at bounding box center [746, 440] width 57 height 9
click at [575, 439] on span "2:00-2:15 PM" at bounding box center [574, 442] width 55 height 11
click at [579, 463] on span "2:30-2:45 PM" at bounding box center [574, 467] width 55 height 11
click at [575, 484] on span "2:45-3:00 PM" at bounding box center [574, 485] width 55 height 11
drag, startPoint x: 145, startPoint y: 16, endPoint x: 347, endPoint y: 68, distance: 209.0
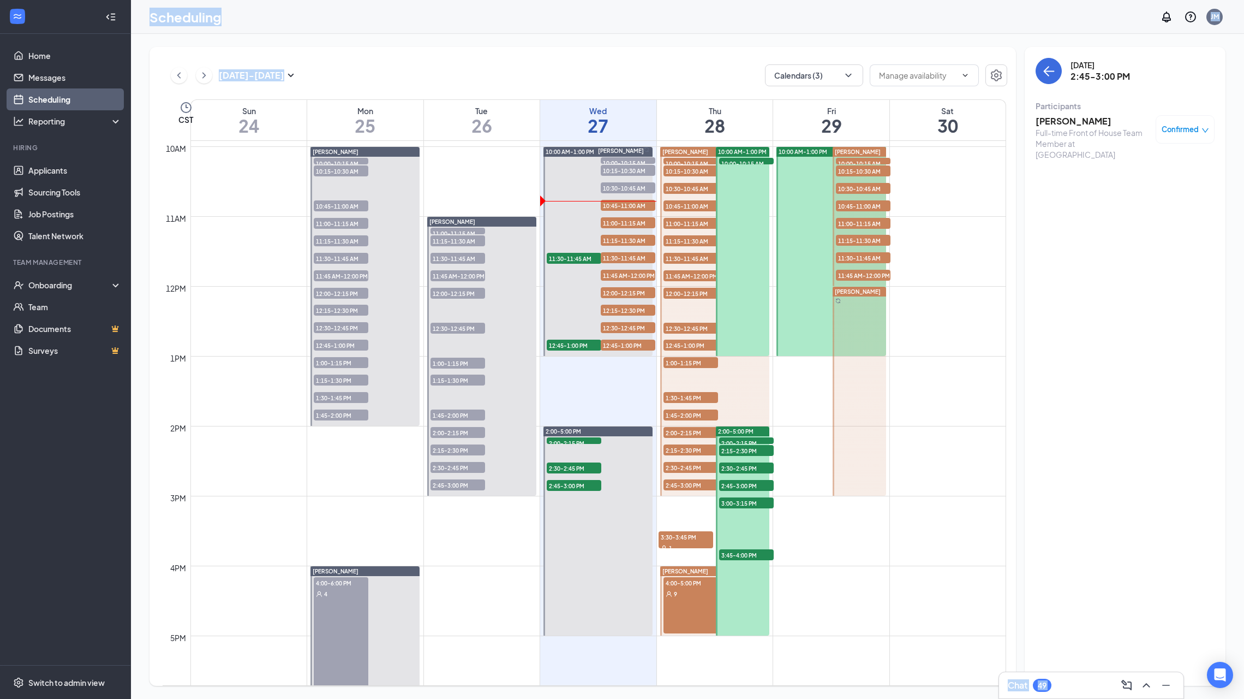
click at [347, 68] on div "Scheduling JM Chat 49 [DATE] - [DATE] Calendars (3) CST Sun 24 Mon 25 Tue 26 We…" at bounding box center [687, 349] width 1113 height 699
click at [351, 72] on div "[DATE] - [DATE] Calendars (3)" at bounding box center [585, 75] width 845 height 22
drag, startPoint x: 147, startPoint y: 16, endPoint x: 396, endPoint y: 78, distance: 255.7
click at [396, 78] on div "Scheduling JM Chat 49 [DATE] - [DATE] Calendars (3) CST Sun 24 Mon 25 Tue 26 We…" at bounding box center [687, 349] width 1113 height 699
click at [422, 76] on div "[DATE] - [DATE] Calendars (3)" at bounding box center [585, 75] width 845 height 22
